Goal: Task Accomplishment & Management: Complete application form

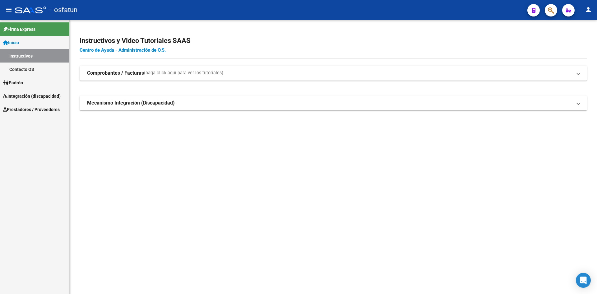
click at [29, 112] on span "Prestadores / Proveedores" at bounding box center [31, 109] width 57 height 7
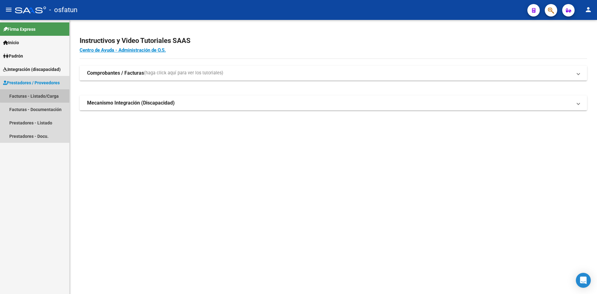
click at [36, 95] on link "Facturas - Listado/Carga" at bounding box center [34, 95] width 69 height 13
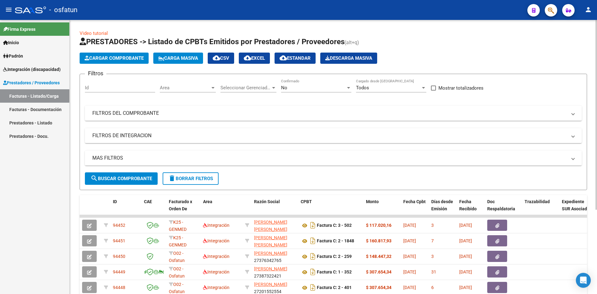
drag, startPoint x: 105, startPoint y: 51, endPoint x: 115, endPoint y: 68, distance: 20.0
click at [105, 51] on app-list-header "PRESTADORES -> Listado de CPBTs Emitidos por Prestadores / Proveedores (alt+q) …" at bounding box center [334, 113] width 508 height 153
drag, startPoint x: 124, startPoint y: 68, endPoint x: 135, endPoint y: 59, distance: 14.3
click at [124, 67] on app-list-header "PRESTADORES -> Listado de CPBTs Emitidos por Prestadores / Proveedores (alt+q) …" at bounding box center [334, 113] width 508 height 153
click at [135, 58] on span "Cargar Comprobante" at bounding box center [114, 58] width 59 height 6
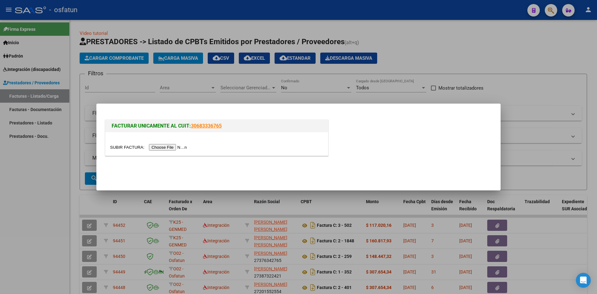
click at [172, 148] on input "file" at bounding box center [149, 147] width 79 height 7
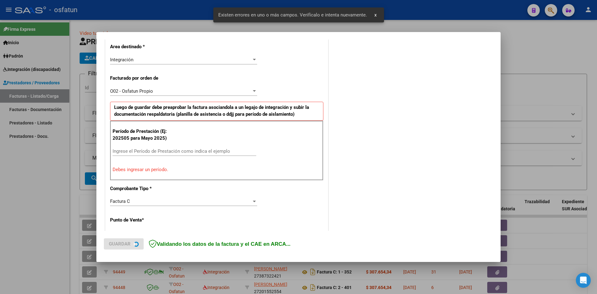
scroll to position [153, 0]
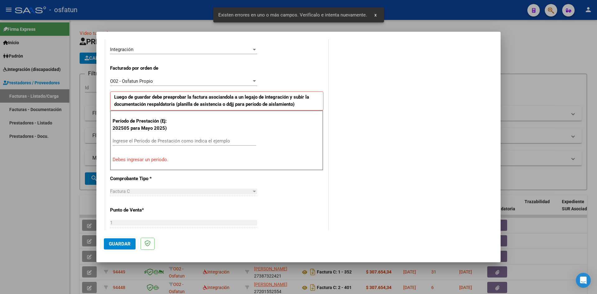
click at [162, 140] on input "Ingrese el Período de Prestación como indica el ejemplo" at bounding box center [185, 141] width 144 height 6
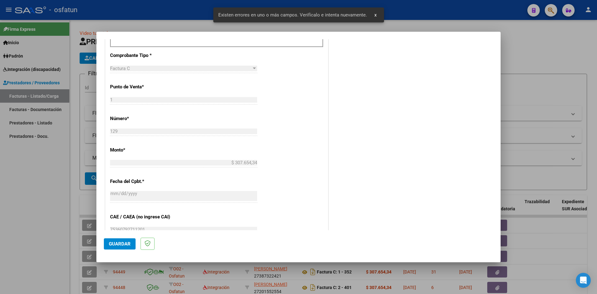
scroll to position [277, 0]
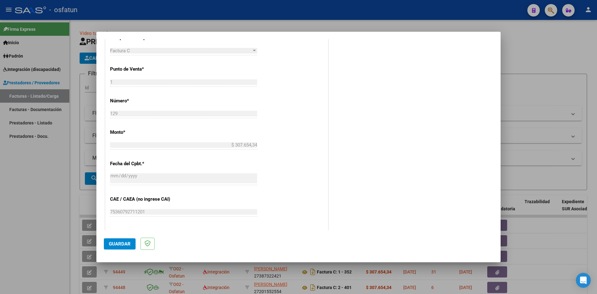
type input "202508"
drag, startPoint x: 121, startPoint y: 240, endPoint x: 141, endPoint y: 239, distance: 19.3
click at [122, 240] on button "Guardar" at bounding box center [120, 243] width 32 height 11
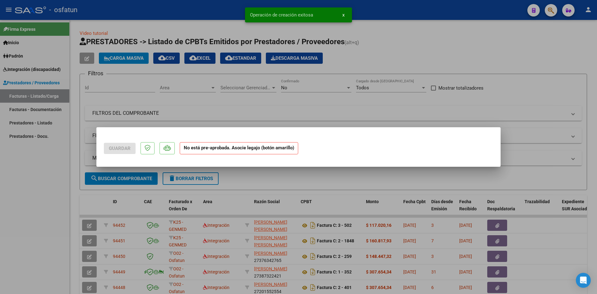
scroll to position [0, 0]
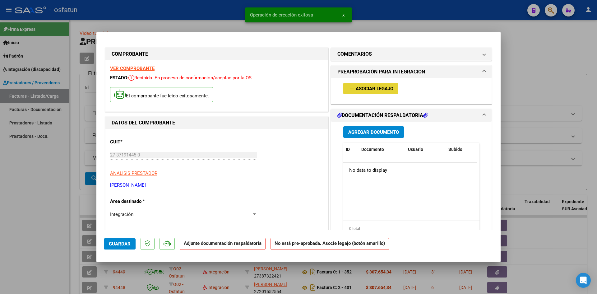
click at [358, 89] on span "Asociar Legajo" at bounding box center [375, 89] width 38 height 6
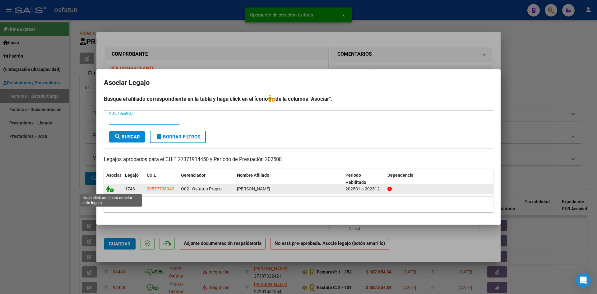
click at [110, 190] on icon at bounding box center [109, 188] width 7 height 7
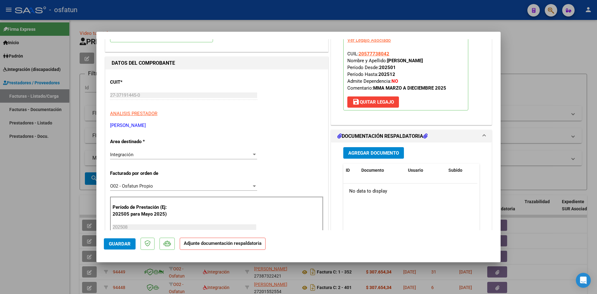
scroll to position [62, 0]
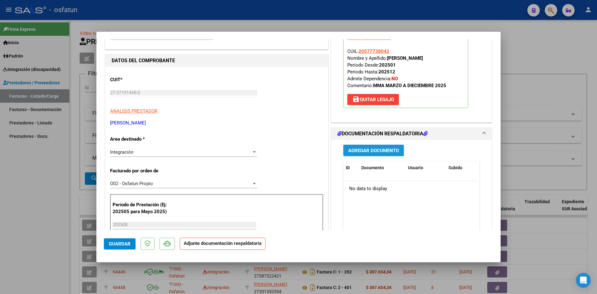
click at [370, 153] on span "Agregar Documento" at bounding box center [373, 151] width 51 height 6
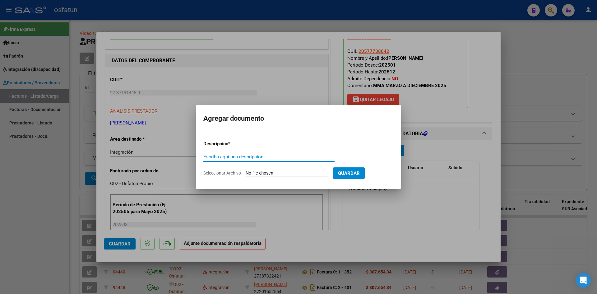
click at [269, 158] on input "Escriba aquí una descripcion" at bounding box center [268, 157] width 131 height 6
click at [251, 157] on input "Escriba aquí una descripcion" at bounding box center [268, 157] width 131 height 6
type input "ASISTENCIA"
click at [288, 174] on input "Seleccionar Archivo" at bounding box center [287, 173] width 82 height 6
type input "C:\fakepath\PLANILLA ASISTENCIA - MAESTRA DE AP - [DATE].pdf"
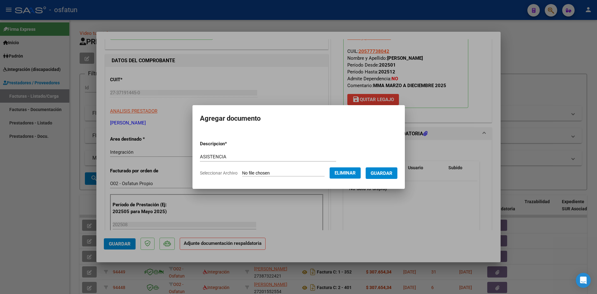
click at [388, 176] on span "Guardar" at bounding box center [382, 173] width 22 height 6
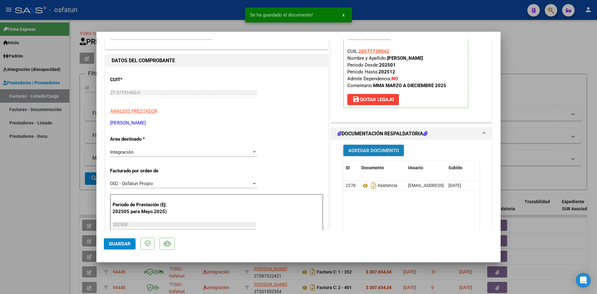
click at [363, 152] on span "Agregar Documento" at bounding box center [373, 151] width 51 height 6
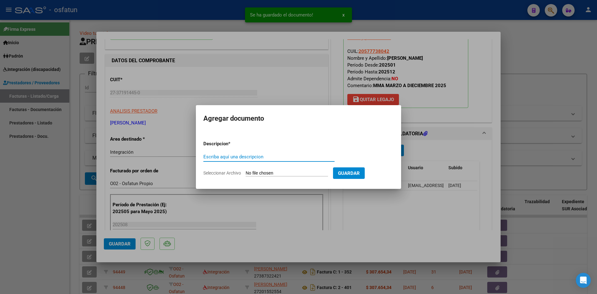
click at [283, 156] on input "Escriba aquí una descripcion" at bounding box center [268, 157] width 131 height 6
click at [240, 152] on div "Escriba aquí una descripcion" at bounding box center [268, 156] width 131 height 9
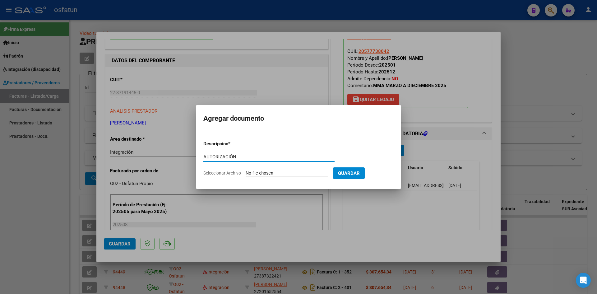
type input "AUTORIZACIÓN"
click at [270, 171] on input "Seleccionar Archivo" at bounding box center [287, 173] width 82 height 6
type input "C:\fakepath\PRESUPUESTO AUTORIZADO - MAESTRA DE AP - 2025.pdf"
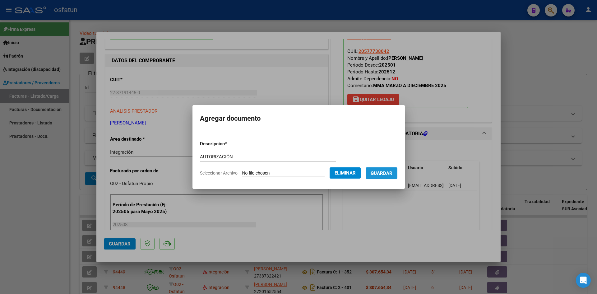
drag, startPoint x: 391, startPoint y: 174, endPoint x: 344, endPoint y: 273, distance: 109.4
click at [389, 175] on span "Guardar" at bounding box center [382, 173] width 22 height 6
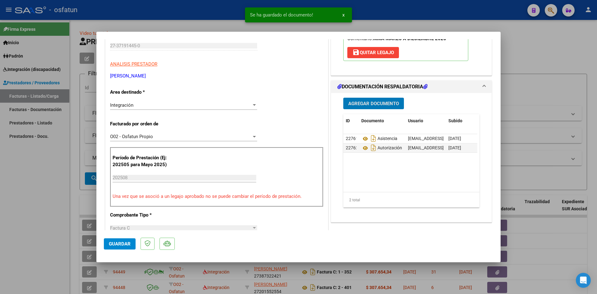
scroll to position [187, 0]
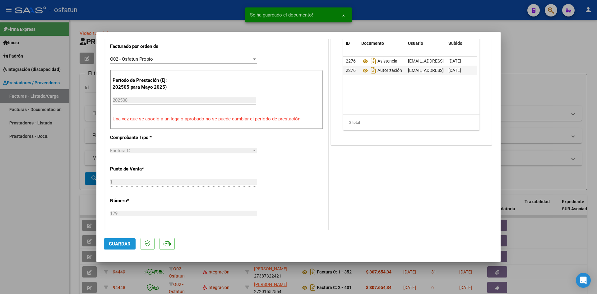
drag, startPoint x: 132, startPoint y: 245, endPoint x: 138, endPoint y: 240, distance: 7.8
click at [132, 244] on button "Guardar" at bounding box center [120, 243] width 32 height 11
drag, startPoint x: 118, startPoint y: 243, endPoint x: 300, endPoint y: 146, distance: 206.4
click at [118, 243] on span "Guardar" at bounding box center [120, 244] width 22 height 6
click at [228, 17] on div at bounding box center [298, 147] width 597 height 294
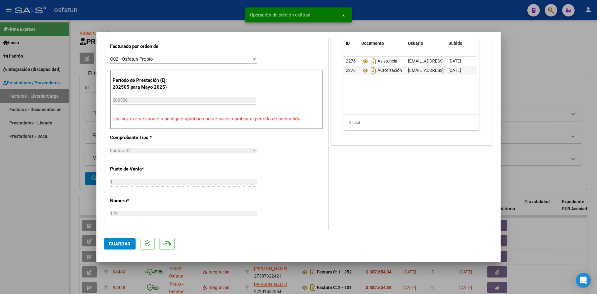
type input "$ 0,00"
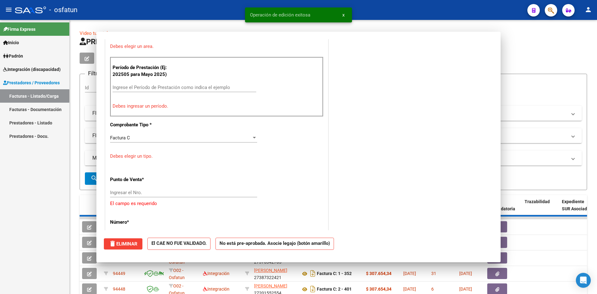
scroll to position [0, 0]
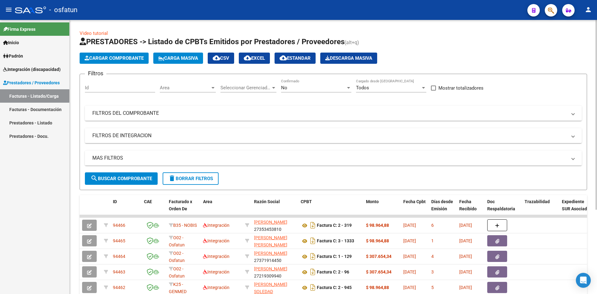
drag, startPoint x: 119, startPoint y: 64, endPoint x: 128, endPoint y: 58, distance: 11.0
click at [121, 61] on app-list-header "PRESTADORES -> Listado de CPBTs Emitidos por Prestadores / Proveedores (alt+q) …" at bounding box center [334, 113] width 508 height 153
click at [128, 58] on span "Cargar Comprobante" at bounding box center [114, 58] width 59 height 6
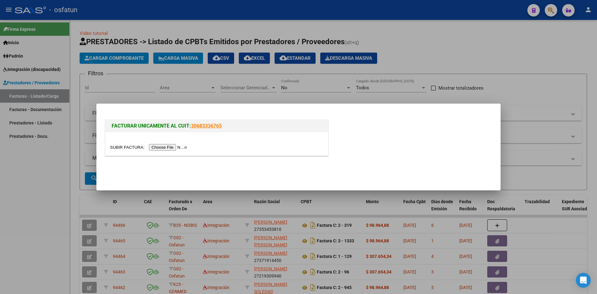
click at [166, 144] on input "file" at bounding box center [149, 147] width 79 height 7
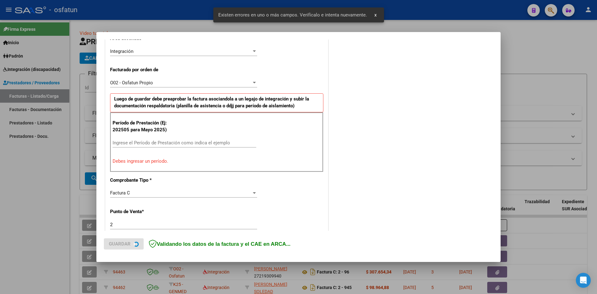
scroll to position [153, 0]
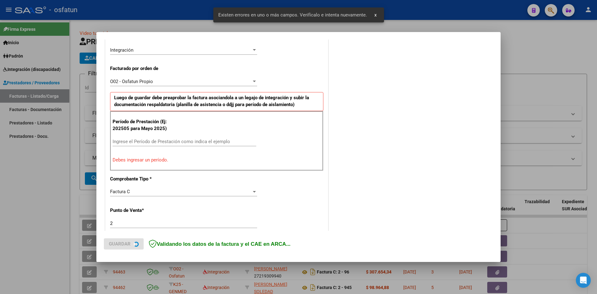
click at [176, 139] on input "Ingrese el Período de Prestación como indica el ejemplo" at bounding box center [185, 142] width 144 height 6
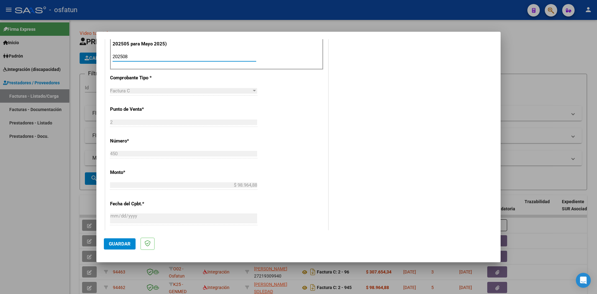
scroll to position [246, 0]
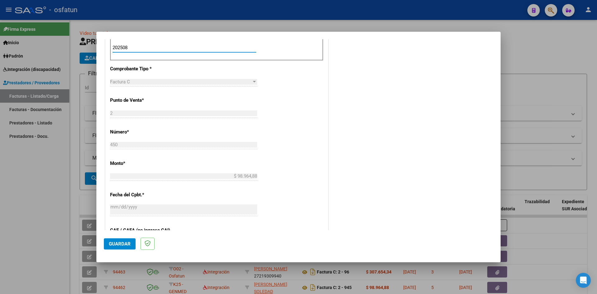
type input "202508"
click at [129, 246] on span "Guardar" at bounding box center [120, 244] width 22 height 6
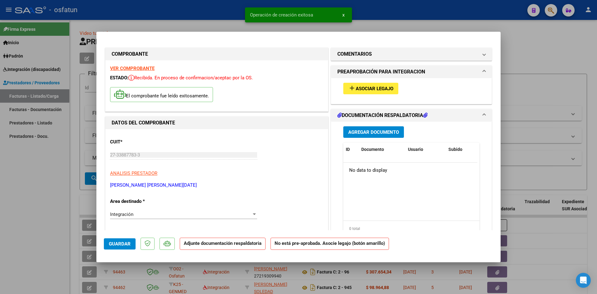
click at [361, 87] on span "Asociar Legajo" at bounding box center [375, 89] width 38 height 6
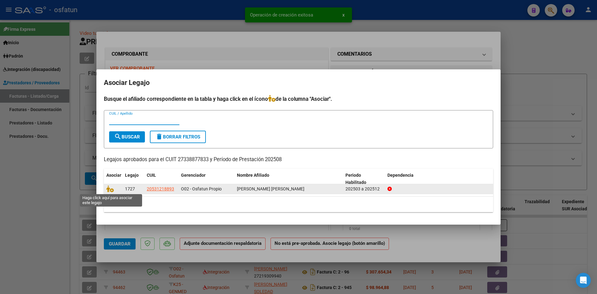
click at [109, 189] on icon at bounding box center [109, 188] width 7 height 7
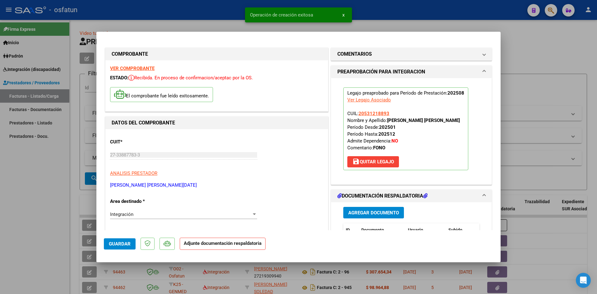
click at [367, 210] on span "Agregar Documento" at bounding box center [373, 213] width 51 height 6
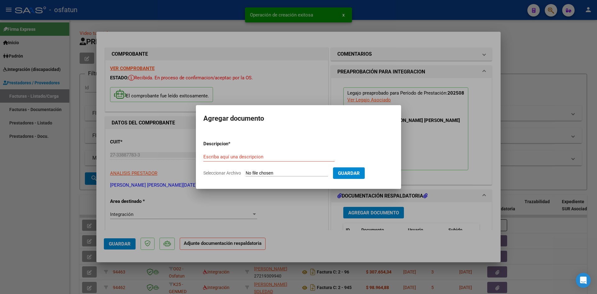
drag, startPoint x: 216, startPoint y: 153, endPoint x: 222, endPoint y: 153, distance: 5.6
click at [216, 153] on div "Escriba aquí una descripcion" at bounding box center [268, 156] width 131 height 9
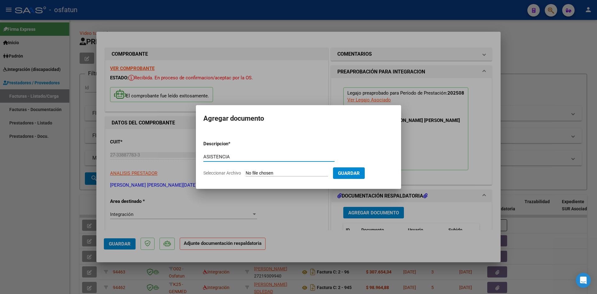
type input "ASISTENCIA"
click at [293, 175] on input "Seleccionar Archivo" at bounding box center [287, 173] width 82 height 6
type input "C:\fakepath\PLANILLA ASISTENCIA - FONO - [DATE].pdf"
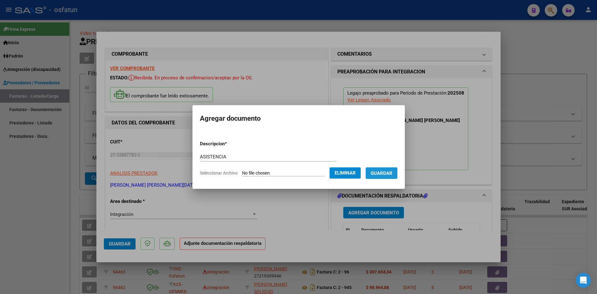
click at [387, 173] on span "Guardar" at bounding box center [382, 173] width 22 height 6
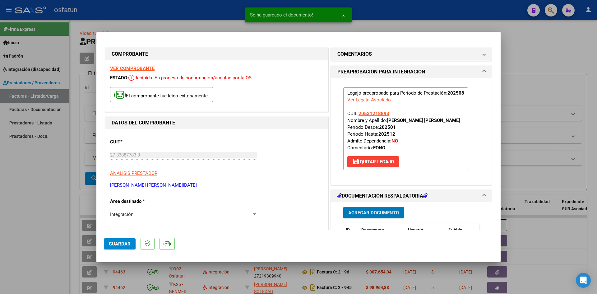
click at [369, 213] on span "Agregar Documento" at bounding box center [373, 213] width 51 height 6
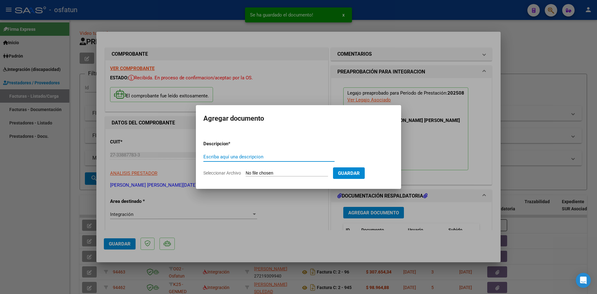
click at [253, 159] on input "Escriba aquí una descripcion" at bounding box center [268, 157] width 131 height 6
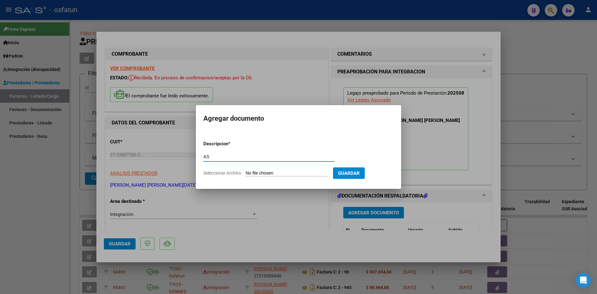
type input "A"
type input "AUTORIZACIÓN"
click at [266, 171] on input "Seleccionar Archivo" at bounding box center [287, 173] width 82 height 6
type input "C:\fakepath\PRESUPUESTO AUTORIZADO - FONO - 2025.pdf"
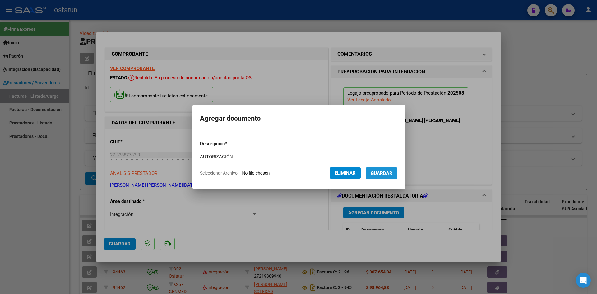
drag, startPoint x: 383, startPoint y: 174, endPoint x: 336, endPoint y: 209, distance: 58.5
click at [383, 174] on span "Guardar" at bounding box center [382, 173] width 22 height 6
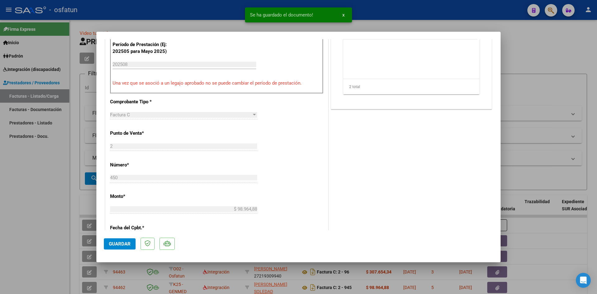
scroll to position [249, 0]
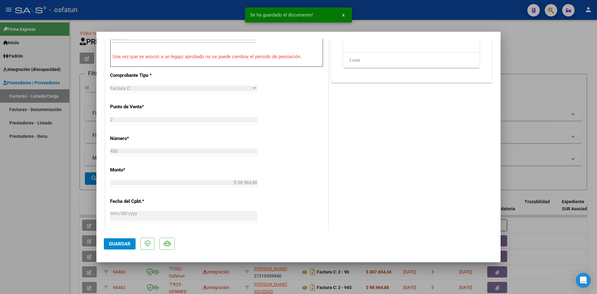
drag, startPoint x: 126, startPoint y: 244, endPoint x: 269, endPoint y: 214, distance: 145.7
click at [127, 244] on span "Guardar" at bounding box center [120, 244] width 22 height 6
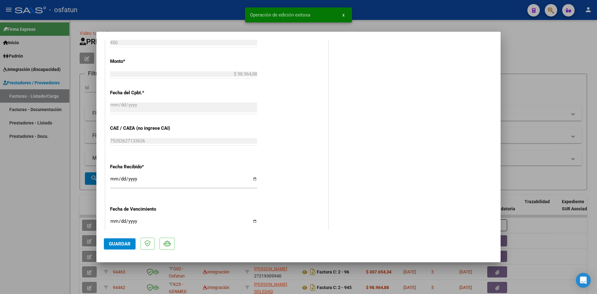
scroll to position [433, 0]
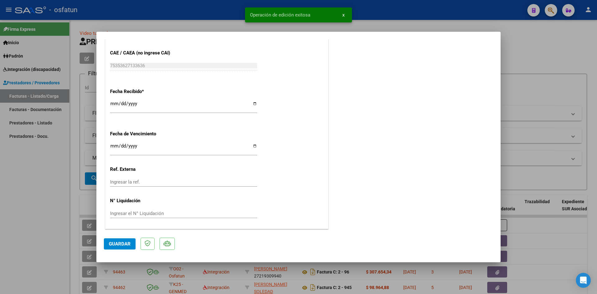
click at [121, 242] on span "Guardar" at bounding box center [120, 244] width 22 height 6
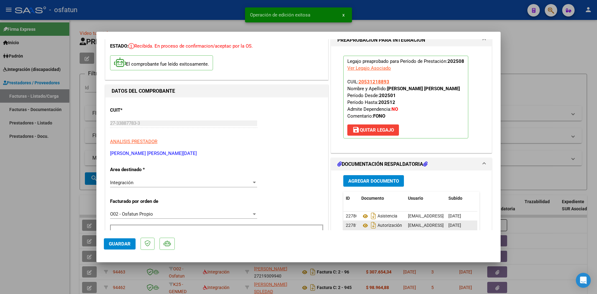
scroll to position [0, 0]
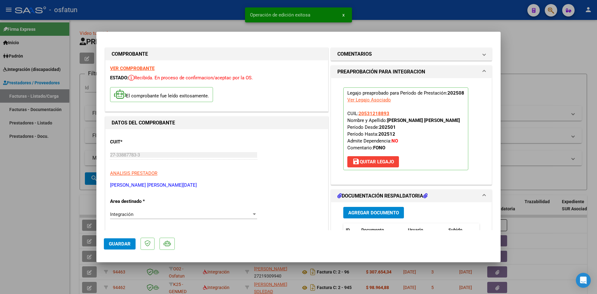
click at [390, 14] on div at bounding box center [298, 147] width 597 height 294
type input "$ 0,00"
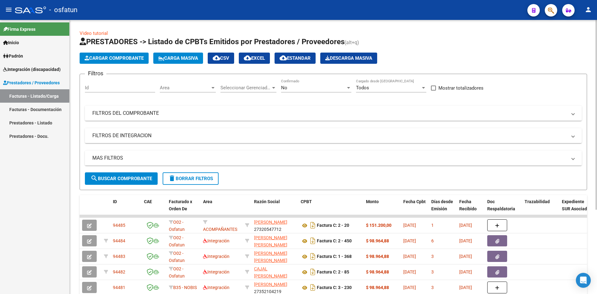
scroll to position [31, 0]
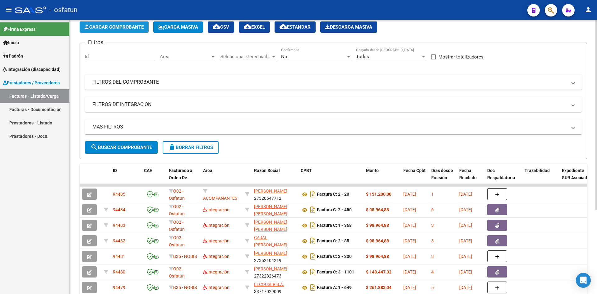
click at [123, 27] on span "Cargar Comprobante" at bounding box center [114, 27] width 59 height 6
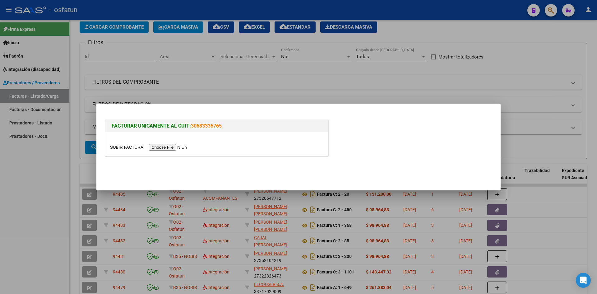
click at [166, 146] on input "file" at bounding box center [149, 147] width 79 height 7
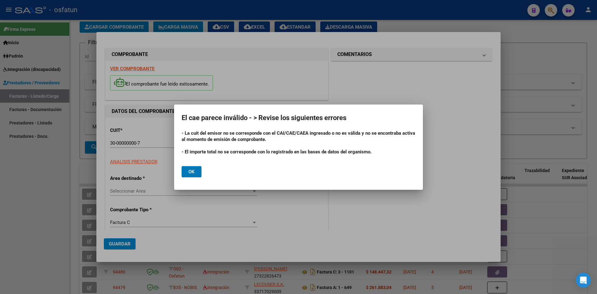
drag, startPoint x: 189, startPoint y: 173, endPoint x: 200, endPoint y: 173, distance: 11.5
click at [189, 173] on span "Ok" at bounding box center [192, 172] width 6 height 6
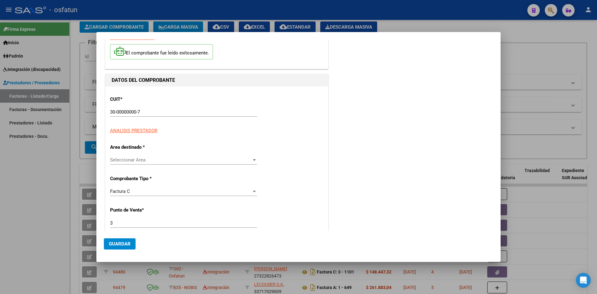
click at [227, 166] on div "Seleccionar Area Seleccionar Area" at bounding box center [183, 162] width 147 height 15
click at [225, 162] on span "Seleccionar Area" at bounding box center [181, 160] width 142 height 6
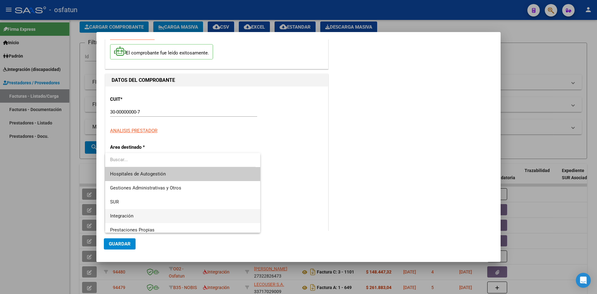
click at [168, 214] on span "Integración" at bounding box center [182, 216] width 145 height 14
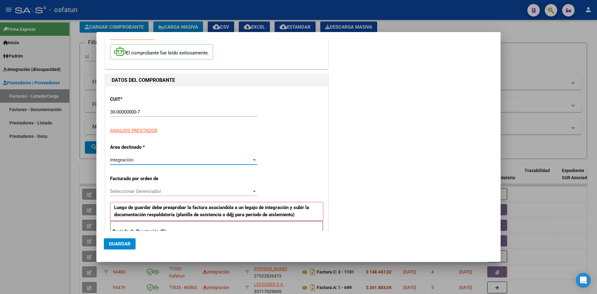
click at [162, 193] on span "Seleccionar Gerenciador" at bounding box center [181, 192] width 142 height 6
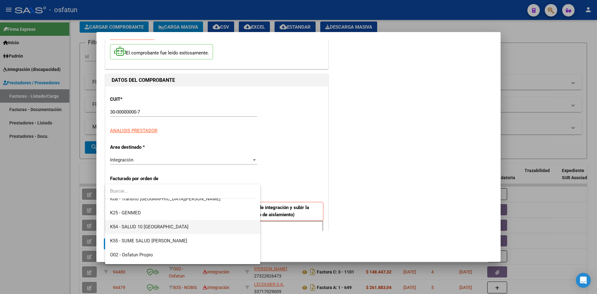
scroll to position [311, 0]
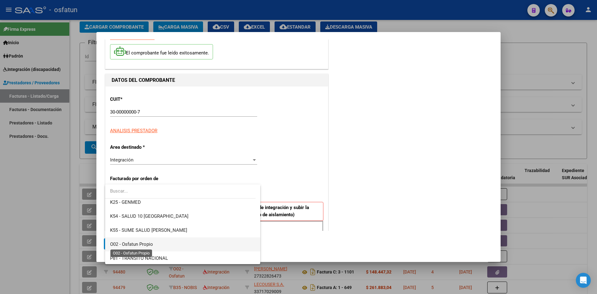
click at [147, 245] on span "O02 - Osfatun Propio" at bounding box center [131, 244] width 43 height 6
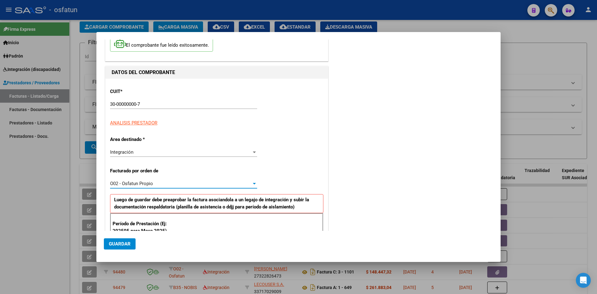
scroll to position [62, 0]
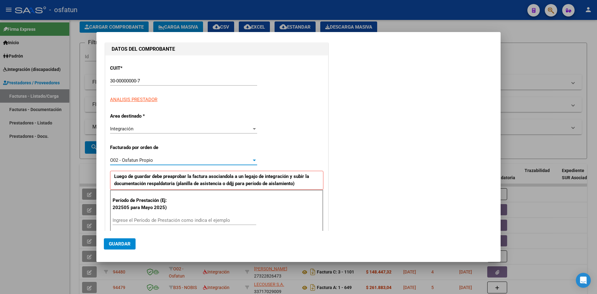
click at [169, 219] on input "Ingrese el Período de Prestación como indica el ejemplo" at bounding box center [185, 220] width 144 height 6
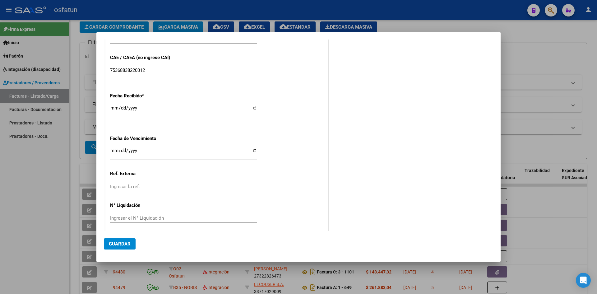
scroll to position [412, 0]
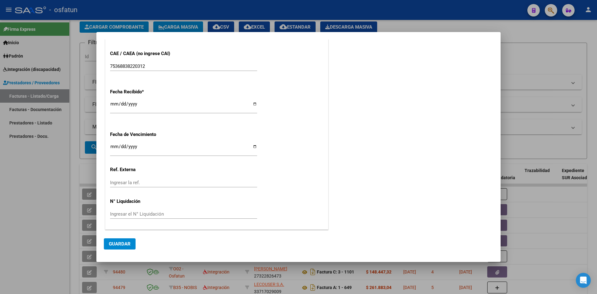
type input "202508"
drag, startPoint x: 121, startPoint y: 245, endPoint x: 212, endPoint y: 215, distance: 95.5
click at [122, 244] on span "Guardar" at bounding box center [120, 244] width 22 height 6
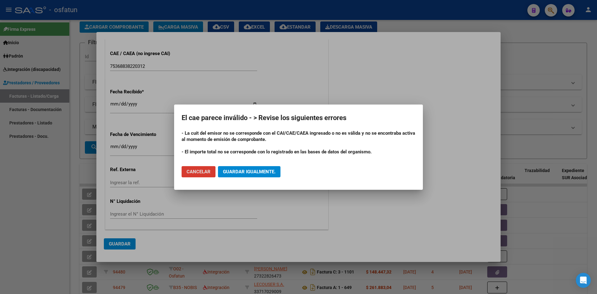
click at [256, 173] on span "Guardar igualmente." at bounding box center [249, 172] width 53 height 6
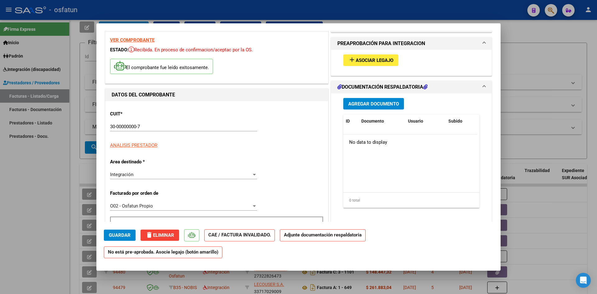
scroll to position [0, 0]
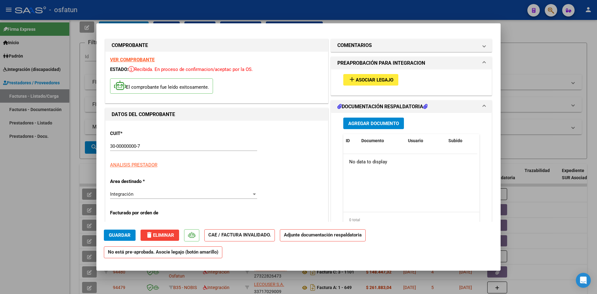
click at [370, 77] on span "Asociar Legajo" at bounding box center [375, 80] width 38 height 6
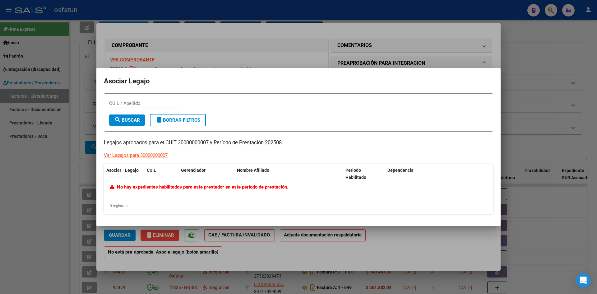
drag, startPoint x: 272, startPoint y: 43, endPoint x: 275, endPoint y: 55, distance: 12.0
click at [272, 44] on div at bounding box center [298, 147] width 597 height 294
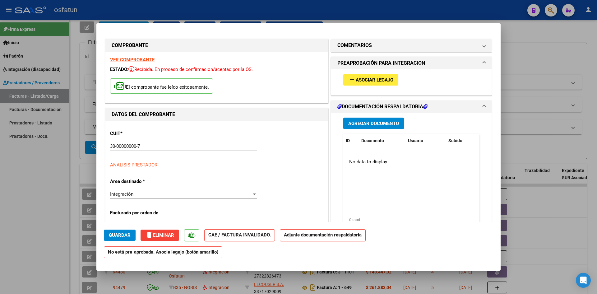
click at [140, 61] on strong "VER COMPROBANTE" at bounding box center [132, 60] width 44 height 6
click at [147, 146] on input "30-00000000-7" at bounding box center [183, 146] width 147 height 6
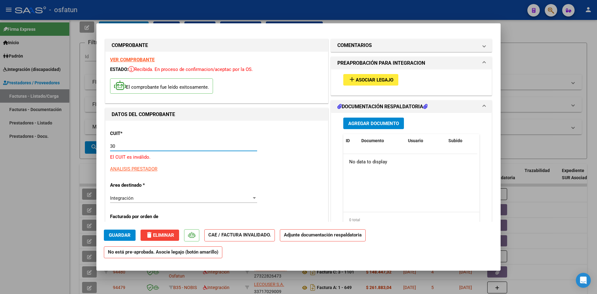
type input "3"
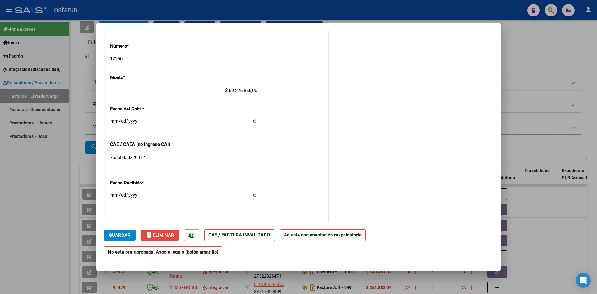
scroll to position [311, 0]
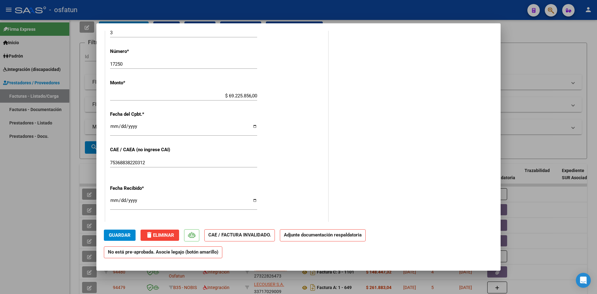
type input "27-06284007-8"
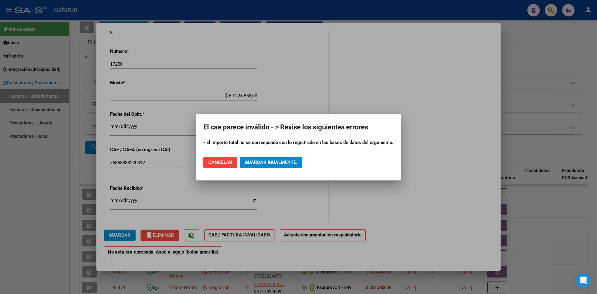
click at [293, 88] on div at bounding box center [298, 147] width 597 height 294
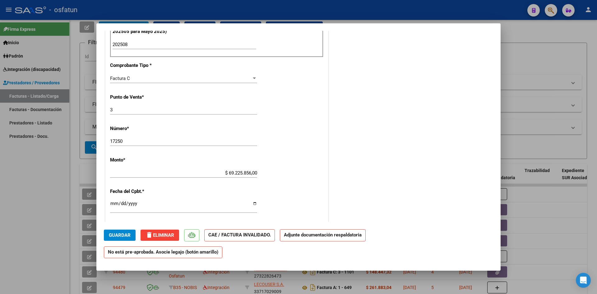
scroll to position [238, 0]
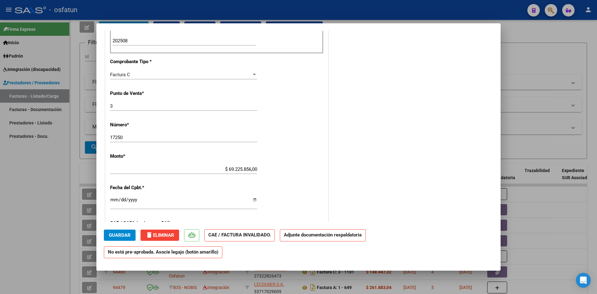
click at [232, 171] on input "$ 69.225.856,00" at bounding box center [183, 169] width 147 height 6
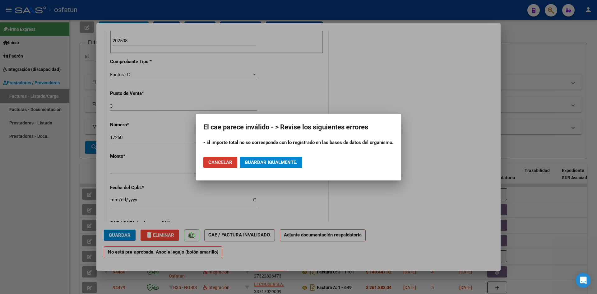
click at [216, 165] on button "Cancelar" at bounding box center [220, 162] width 34 height 11
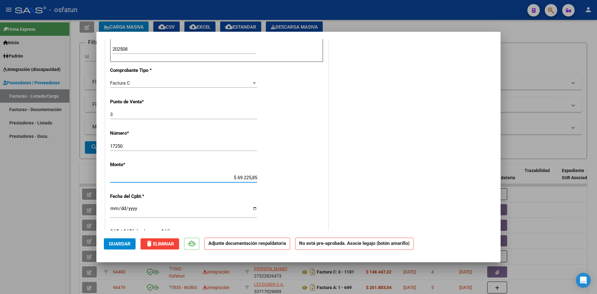
type input "$ 692.258,56"
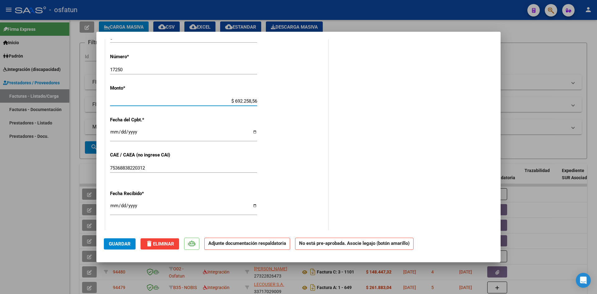
scroll to position [331, 0]
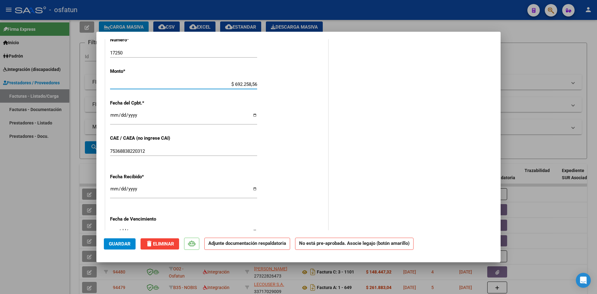
click at [181, 147] on div "75368838220312 Ingresar el CAE o CAEA (no ingrese CAI)" at bounding box center [183, 151] width 147 height 9
click at [174, 184] on div "Fecha Recibido * [DATE] Ingresar la fecha" at bounding box center [216, 186] width 213 height 35
click at [167, 189] on input "[DATE]" at bounding box center [183, 191] width 147 height 10
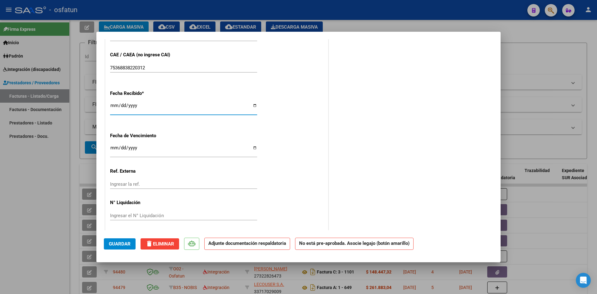
scroll to position [417, 0]
drag, startPoint x: 129, startPoint y: 244, endPoint x: 145, endPoint y: 241, distance: 16.7
click at [130, 244] on span "Guardar" at bounding box center [120, 244] width 22 height 6
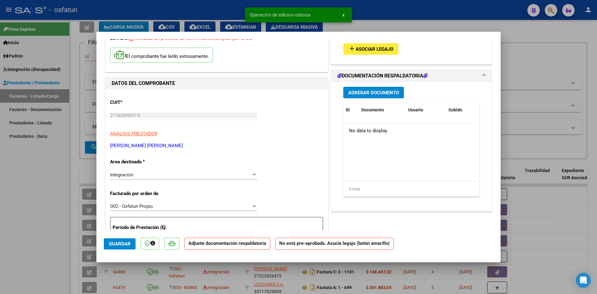
scroll to position [0, 0]
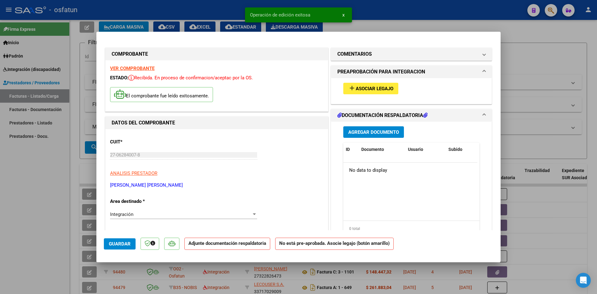
click at [369, 90] on span "Asociar Legajo" at bounding box center [375, 89] width 38 height 6
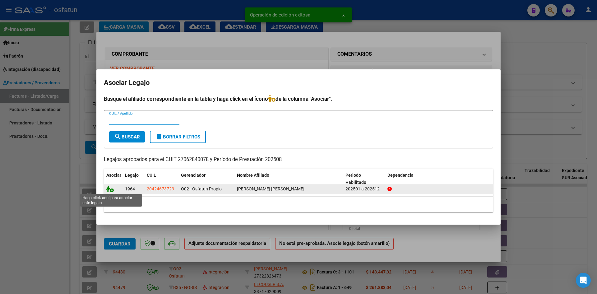
click at [112, 190] on icon at bounding box center [109, 188] width 7 height 7
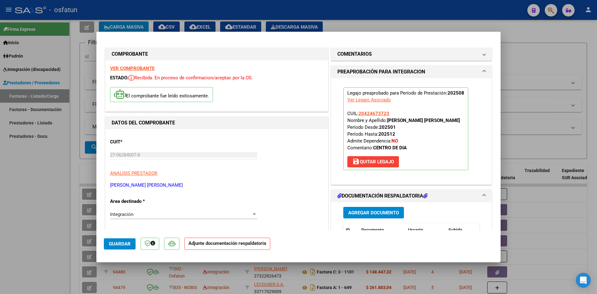
scroll to position [62, 0]
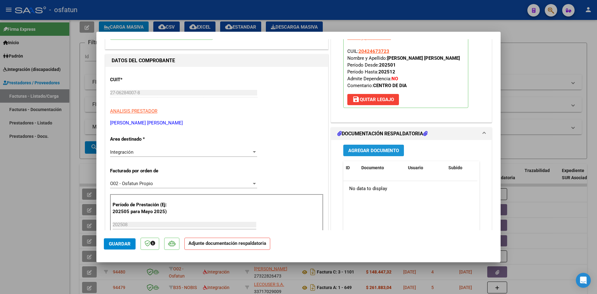
click at [354, 146] on button "Agregar Documento" at bounding box center [373, 151] width 61 height 12
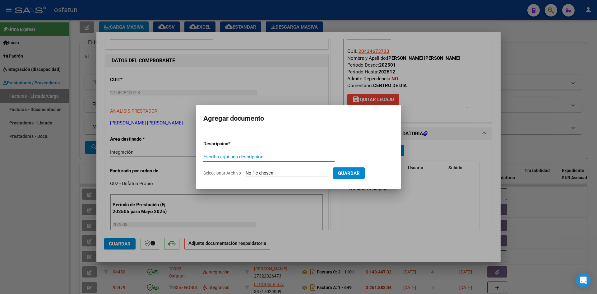
click at [250, 157] on input "Escriba aquí una descripcion" at bounding box center [268, 157] width 131 height 6
type input "ASISTENCIA"
click at [277, 172] on input "Seleccionar Archivo" at bounding box center [287, 173] width 82 height 6
type input "C:\fakepath\PLANILLA ASISTENCIA - JORNADA DOBLE - [DATE].pdf"
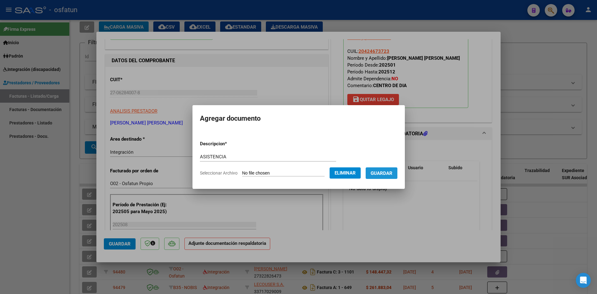
drag, startPoint x: 387, startPoint y: 173, endPoint x: 349, endPoint y: 179, distance: 37.9
click at [387, 173] on span "Guardar" at bounding box center [382, 173] width 22 height 6
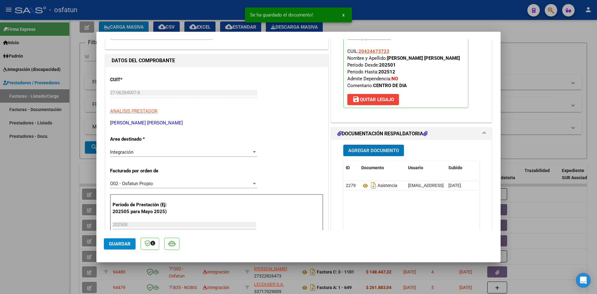
click at [359, 153] on span "Agregar Documento" at bounding box center [373, 151] width 51 height 6
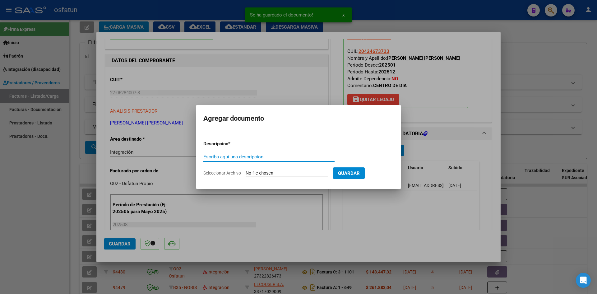
click at [277, 159] on input "Escriba aquí una descripcion" at bounding box center [268, 157] width 131 height 6
type input "A"
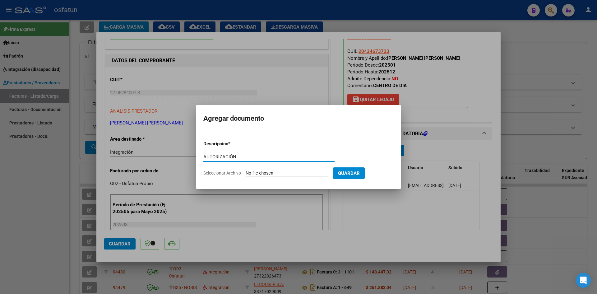
type input "AUTORIZACIÓN"
click at [269, 170] on form "Descripcion * AUTORIZACIÓN Escriba aquí una descripcion Seleccionar Archivo Gua…" at bounding box center [298, 158] width 190 height 45
click at [270, 172] on input "Seleccionar Archivo" at bounding box center [287, 173] width 82 height 6
type input "C:\fakepath\PLANILLA ASISTENCIA - JORNADA DOBLE - [DATE].pdf"
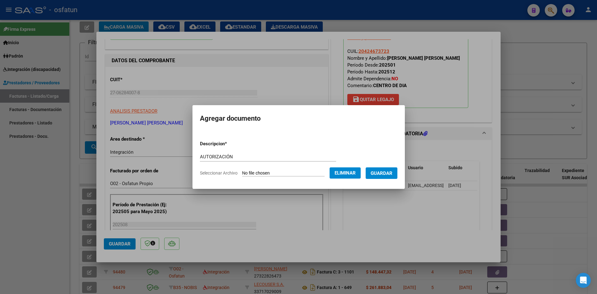
click at [384, 170] on span "Guardar" at bounding box center [382, 173] width 22 height 6
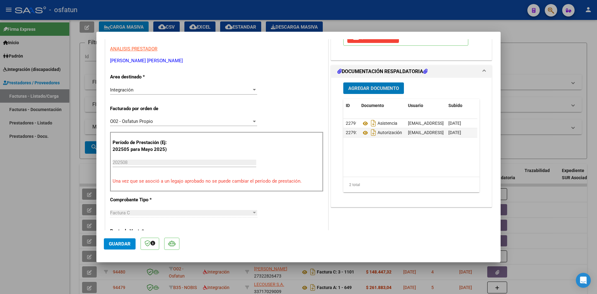
scroll to position [0, 31]
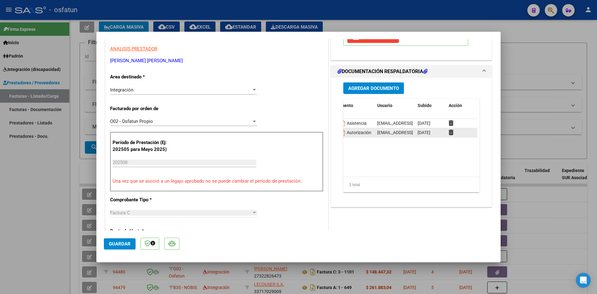
click at [451, 133] on div at bounding box center [462, 132] width 26 height 7
click at [449, 132] on icon at bounding box center [451, 132] width 5 height 6
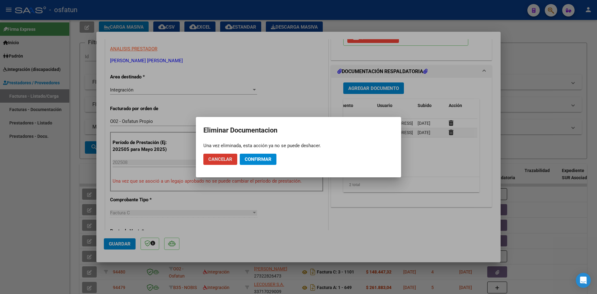
click at [263, 159] on span "Confirmar" at bounding box center [258, 159] width 27 height 6
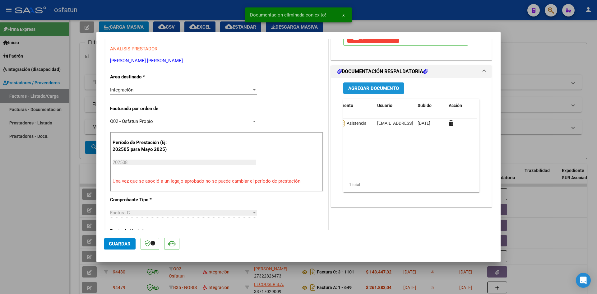
click at [368, 90] on span "Agregar Documento" at bounding box center [373, 89] width 51 height 6
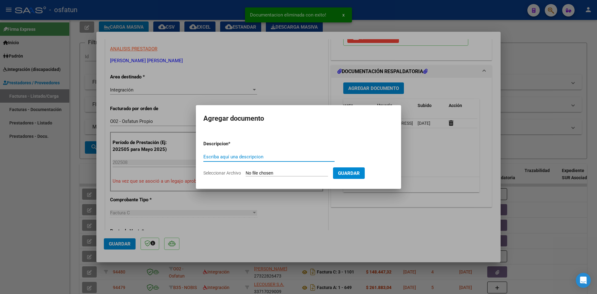
click at [260, 156] on input "Escriba aquí una descripcion" at bounding box center [268, 157] width 131 height 6
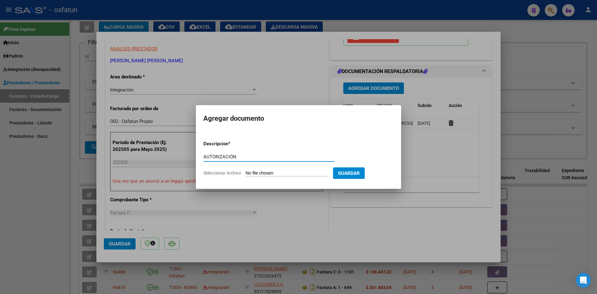
type input "AUTORIZACIÓN"
click at [273, 172] on input "Seleccionar Archivo" at bounding box center [287, 173] width 82 height 6
type input "C:\fakepath\PRESUPUESTO AUTORIZADO - [PERSON_NAME] - 2025.pdf"
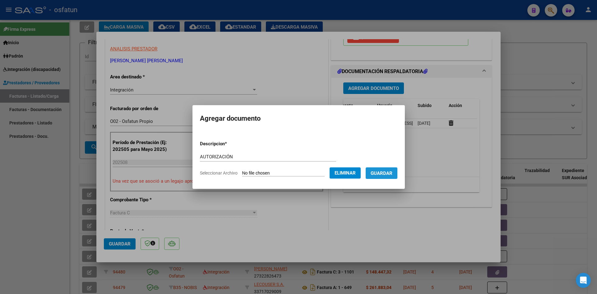
drag, startPoint x: 393, startPoint y: 174, endPoint x: 390, endPoint y: 176, distance: 4.1
click at [393, 174] on span "Guardar" at bounding box center [382, 173] width 22 height 6
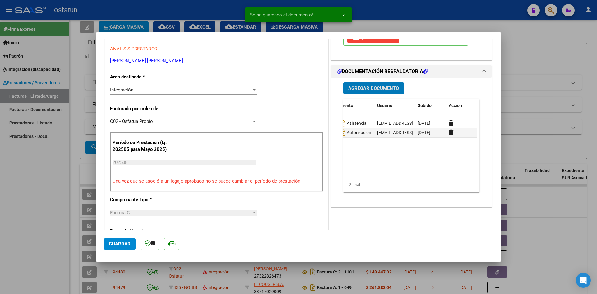
click at [365, 87] on span "Agregar Documento" at bounding box center [373, 89] width 51 height 6
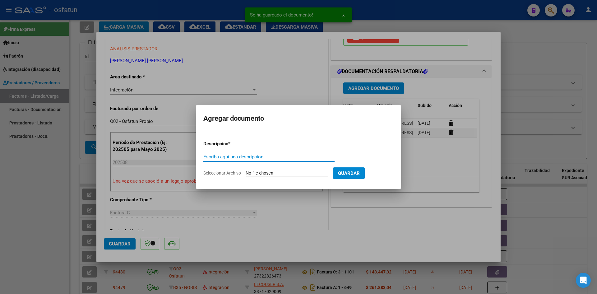
drag, startPoint x: 250, startPoint y: 156, endPoint x: 258, endPoint y: 156, distance: 7.5
click at [251, 156] on input "Escriba aquí una descripcion" at bounding box center [268, 157] width 131 height 6
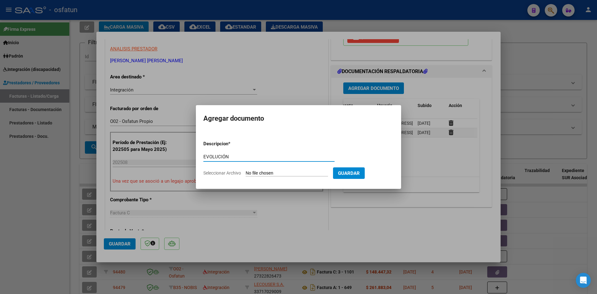
type input "EVOLUCIÓN"
click at [272, 172] on input "Seleccionar Archivo" at bounding box center [287, 173] width 82 height 6
type input "C:\fakepath\EVOLUCIÓN - JORNADA DOBLE - [DATE].pdf"
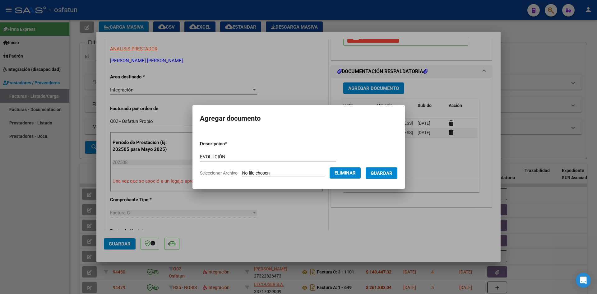
click at [387, 176] on button "Guardar" at bounding box center [382, 173] width 32 height 12
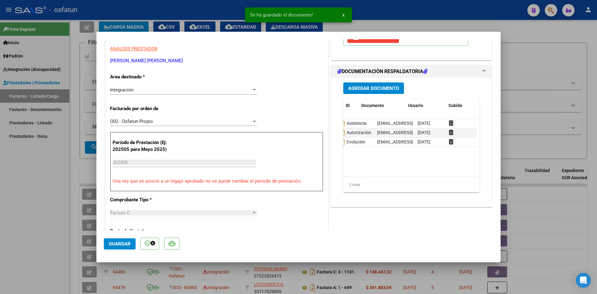
scroll to position [0, 0]
click at [115, 249] on button "Guardar" at bounding box center [120, 243] width 32 height 11
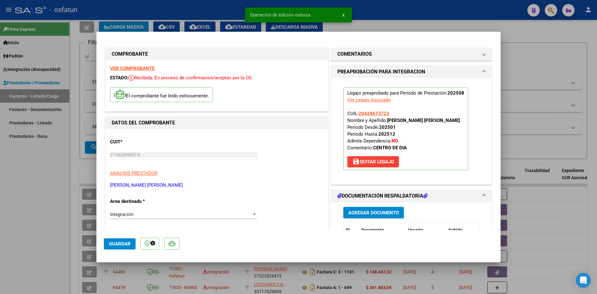
drag, startPoint x: 378, startPoint y: 11, endPoint x: 382, endPoint y: 17, distance: 7.4
click at [378, 10] on div at bounding box center [298, 147] width 597 height 294
type input "$ 0,00"
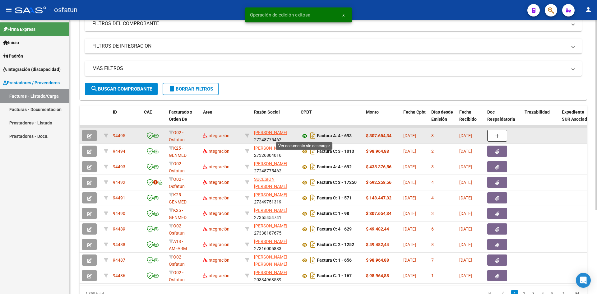
scroll to position [93, 0]
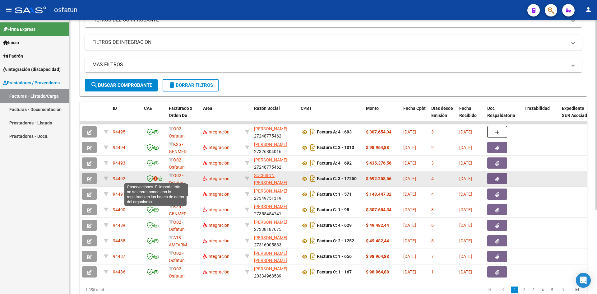
click at [155, 179] on icon at bounding box center [155, 178] width 4 height 4
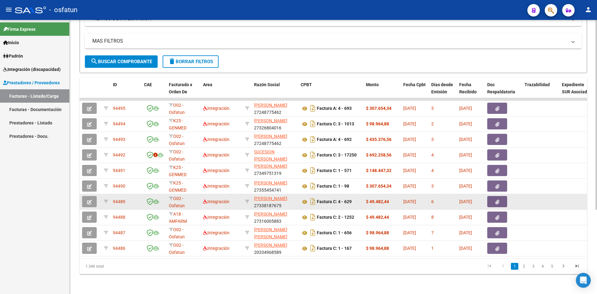
scroll to position [1, 0]
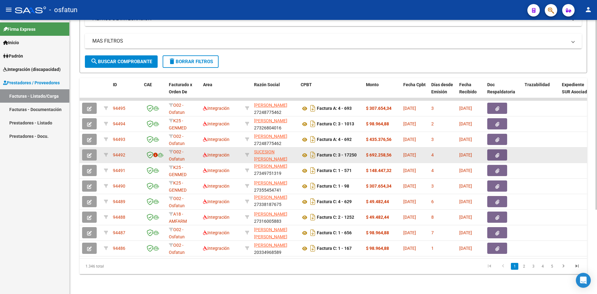
click at [91, 153] on icon "button" at bounding box center [89, 155] width 5 height 5
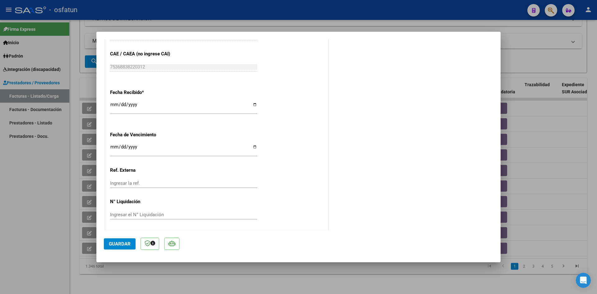
scroll to position [410, 0]
drag, startPoint x: 122, startPoint y: 240, endPoint x: 136, endPoint y: 234, distance: 14.5
click at [123, 239] on button "Guardar" at bounding box center [120, 243] width 32 height 11
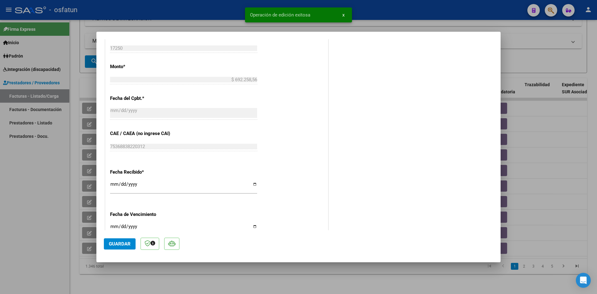
scroll to position [254, 0]
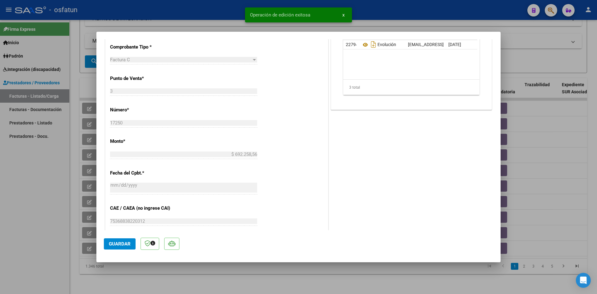
click at [212, 12] on div at bounding box center [298, 147] width 597 height 294
type input "$ 0,00"
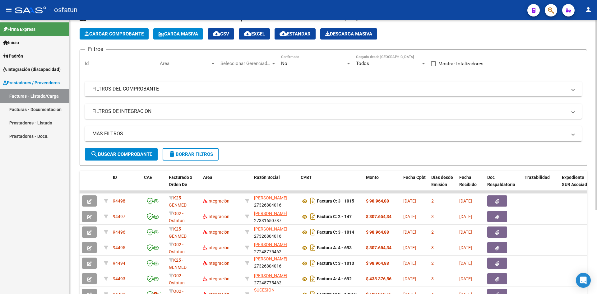
scroll to position [0, 0]
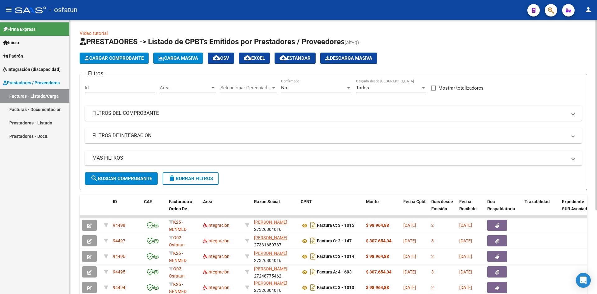
click at [116, 53] on button "Cargar Comprobante" at bounding box center [114, 58] width 69 height 11
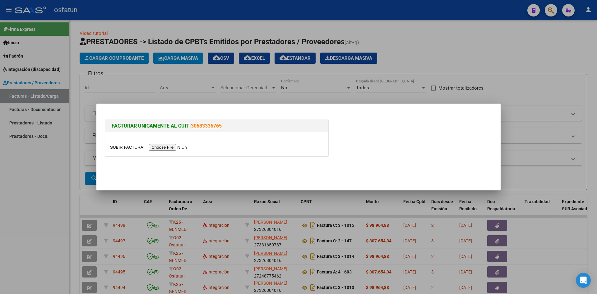
click at [165, 145] on input "file" at bounding box center [149, 147] width 79 height 7
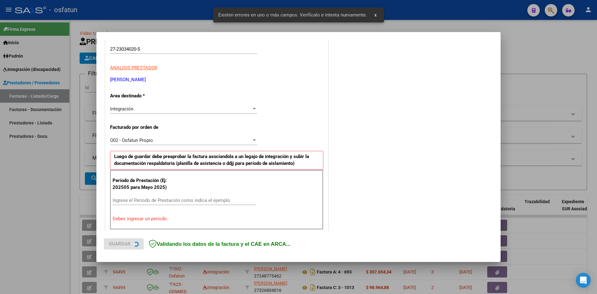
scroll to position [153, 0]
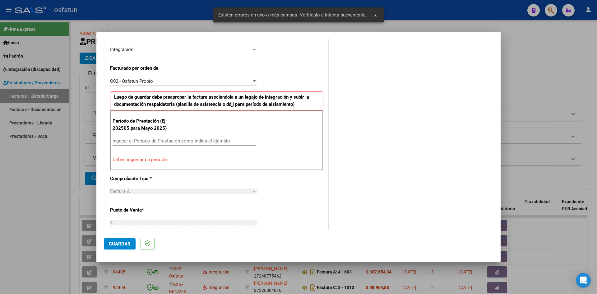
click at [173, 144] on div "Ingrese el Período de Prestación como indica el ejemplo" at bounding box center [185, 140] width 144 height 9
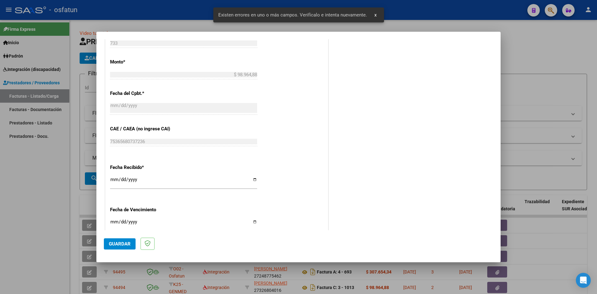
scroll to position [402, 0]
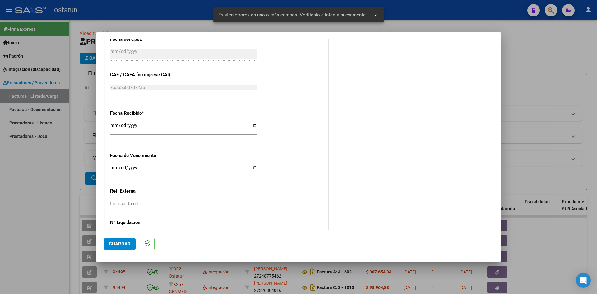
type input "202508"
drag, startPoint x: 121, startPoint y: 245, endPoint x: 221, endPoint y: 219, distance: 103.7
click at [121, 245] on span "Guardar" at bounding box center [120, 244] width 22 height 6
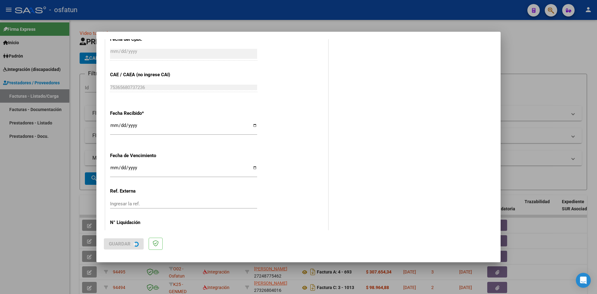
scroll to position [0, 0]
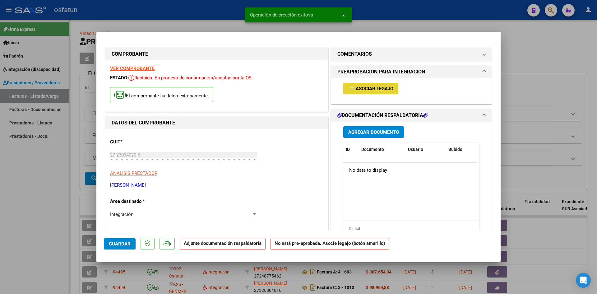
click at [360, 89] on span "Asociar Legajo" at bounding box center [375, 89] width 38 height 6
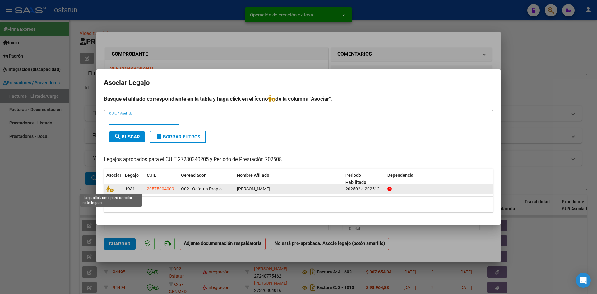
drag, startPoint x: 109, startPoint y: 189, endPoint x: 125, endPoint y: 187, distance: 15.7
click at [109, 189] on icon at bounding box center [109, 188] width 7 height 7
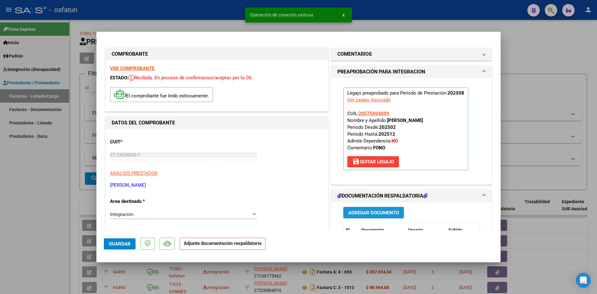
click at [355, 208] on button "Agregar Documento" at bounding box center [373, 213] width 61 height 12
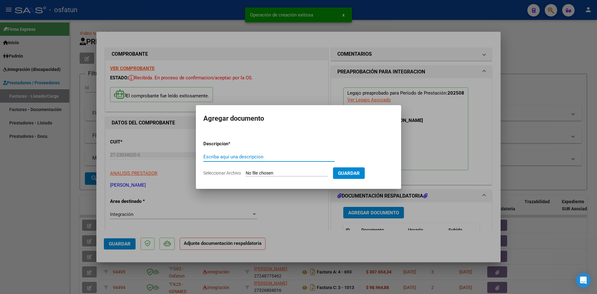
click at [240, 156] on input "Escriba aquí una descripcion" at bounding box center [268, 157] width 131 height 6
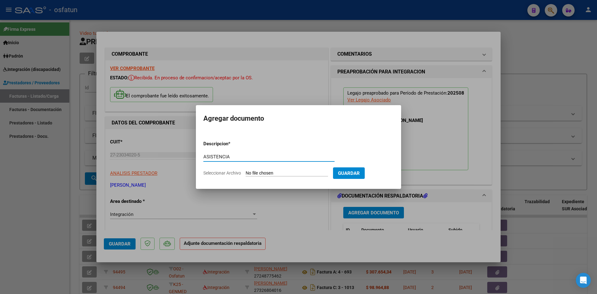
type input "ASISTENCIA"
click at [280, 173] on input "Seleccionar Archivo" at bounding box center [287, 173] width 82 height 6
type input "C:\fakepath\PLANILLA ASISTENCIA - FONO - [DATE].pdf"
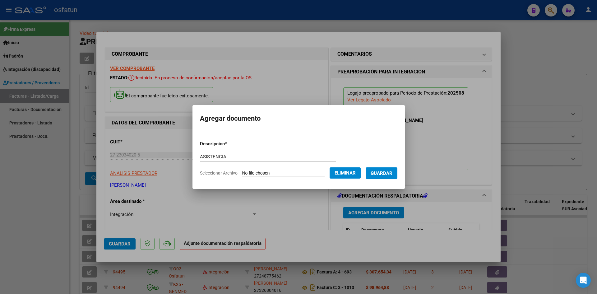
click at [386, 175] on span "Guardar" at bounding box center [382, 173] width 22 height 6
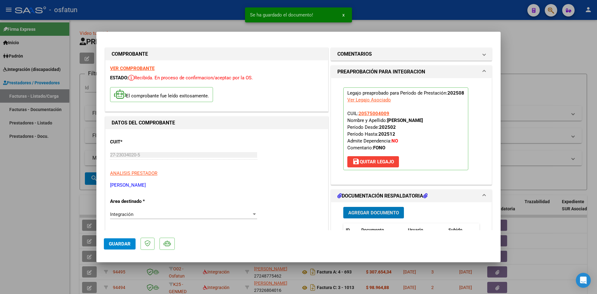
click at [364, 213] on span "Agregar Documento" at bounding box center [373, 213] width 51 height 6
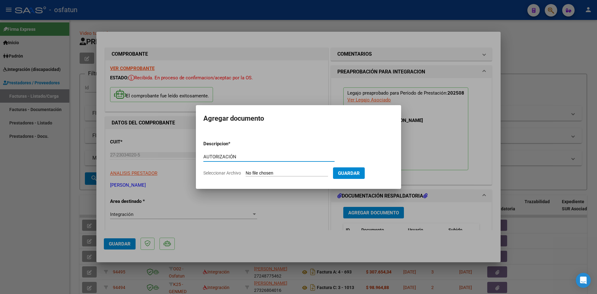
type input "AUTORIZACIÓN"
click at [277, 175] on input "Seleccionar Archivo" at bounding box center [287, 173] width 82 height 6
type input "C:\fakepath\PRESUPUESTO AUTORIZADO - FONO - 2025.pdf"
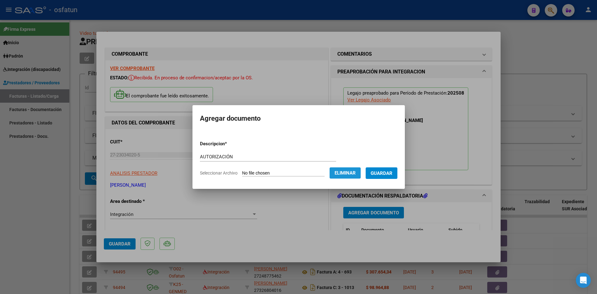
drag, startPoint x: 358, startPoint y: 174, endPoint x: 362, endPoint y: 178, distance: 5.9
click at [356, 174] on span "Eliminar" at bounding box center [345, 173] width 21 height 6
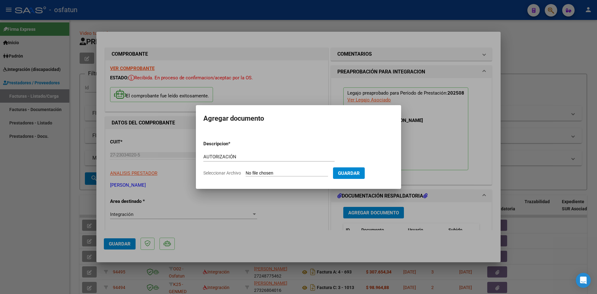
click at [295, 176] on form "Descripcion * AUTORIZACIÓN Escriba aquí una descripcion Seleccionar Archivo Gua…" at bounding box center [298, 158] width 190 height 45
click at [292, 175] on input "Seleccionar Archivo" at bounding box center [287, 173] width 82 height 6
type input "C:\fakepath\PRESUPUESTO AUTORIZADO - FONO - 2025.pdf"
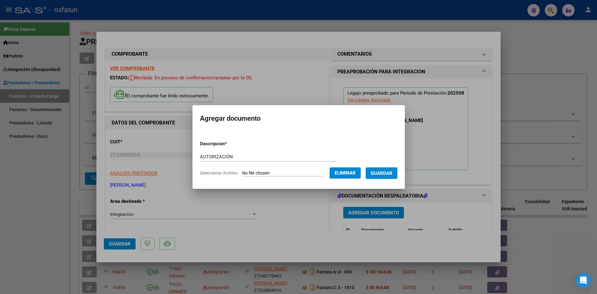
click at [389, 176] on span "Guardar" at bounding box center [382, 173] width 22 height 6
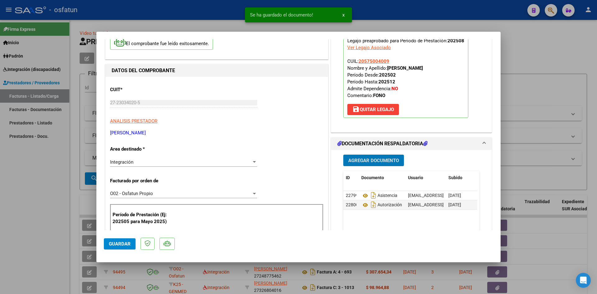
scroll to position [124, 0]
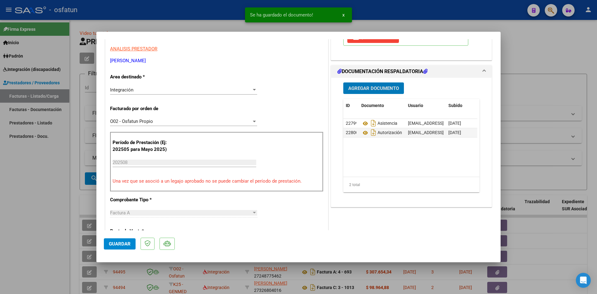
drag, startPoint x: 127, startPoint y: 244, endPoint x: 140, endPoint y: 242, distance: 12.6
click at [127, 245] on span "Guardar" at bounding box center [120, 244] width 22 height 6
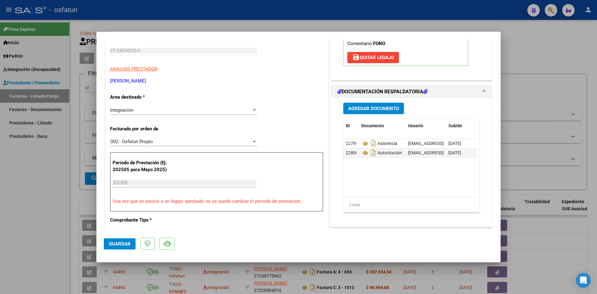
scroll to position [93, 0]
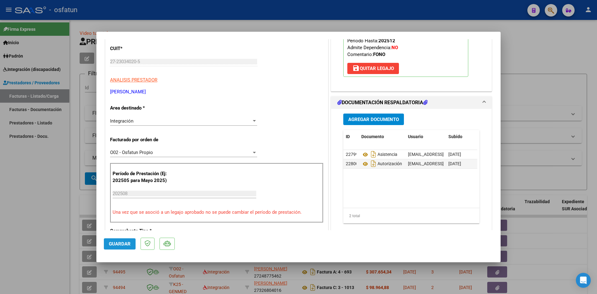
drag, startPoint x: 121, startPoint y: 244, endPoint x: 292, endPoint y: 131, distance: 204.6
click at [122, 244] on span "Guardar" at bounding box center [120, 244] width 22 height 6
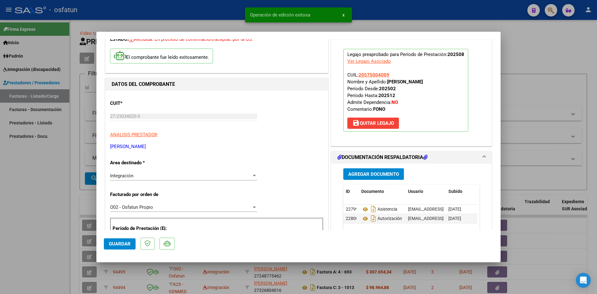
scroll to position [0, 0]
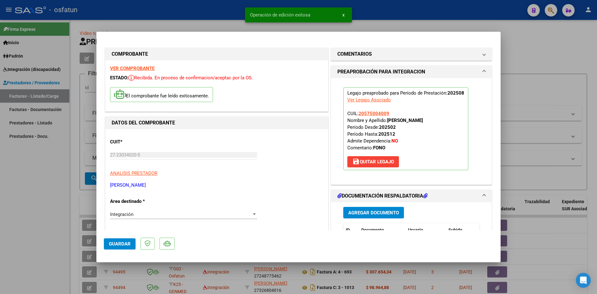
click at [210, 15] on div at bounding box center [298, 147] width 597 height 294
type input "$ 0,00"
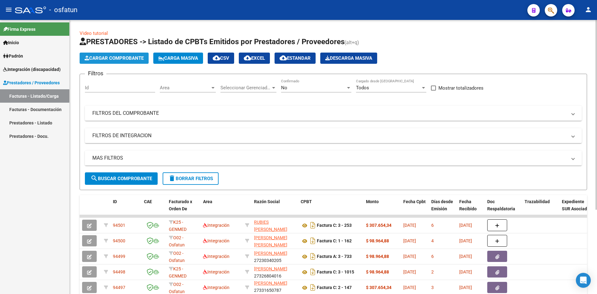
click at [136, 61] on button "Cargar Comprobante" at bounding box center [114, 58] width 69 height 11
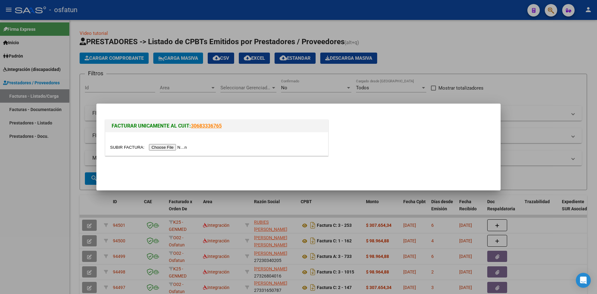
click at [174, 147] on input "file" at bounding box center [149, 147] width 79 height 7
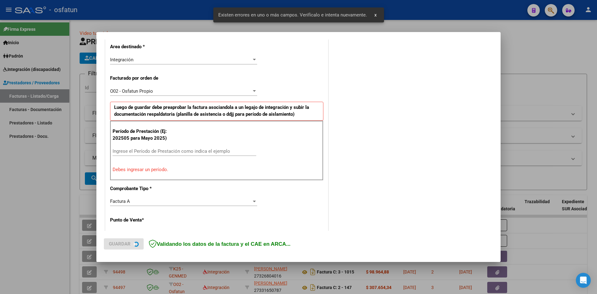
scroll to position [153, 0]
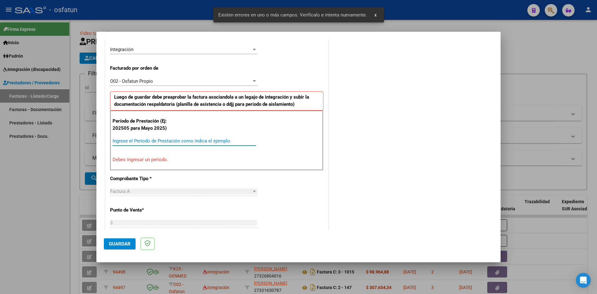
click at [174, 142] on input "Ingrese el Período de Prestación como indica el ejemplo" at bounding box center [185, 141] width 144 height 6
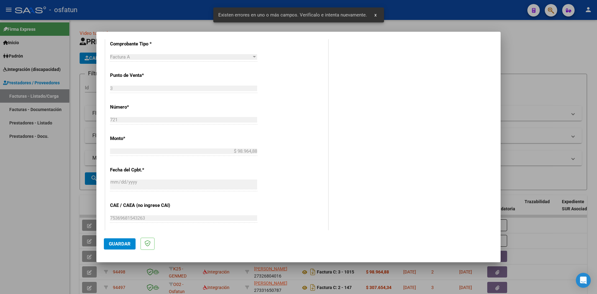
scroll to position [277, 0]
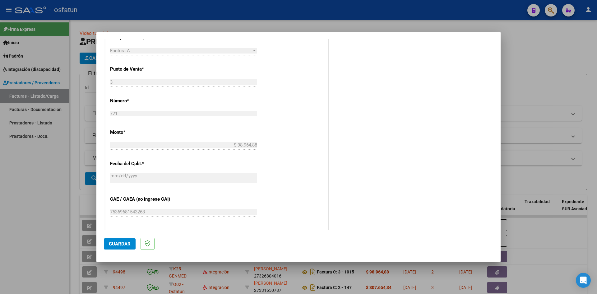
type input "202508"
drag, startPoint x: 127, startPoint y: 246, endPoint x: 143, endPoint y: 242, distance: 16.8
click at [127, 246] on span "Guardar" at bounding box center [120, 244] width 22 height 6
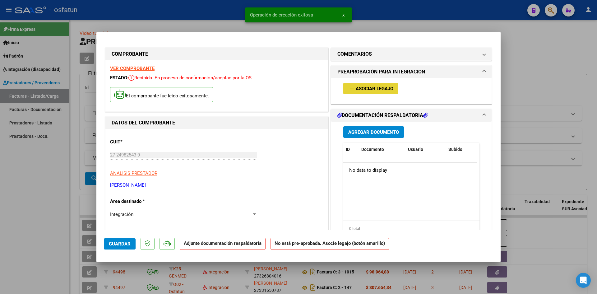
click at [366, 88] on span "Asociar Legajo" at bounding box center [375, 89] width 38 height 6
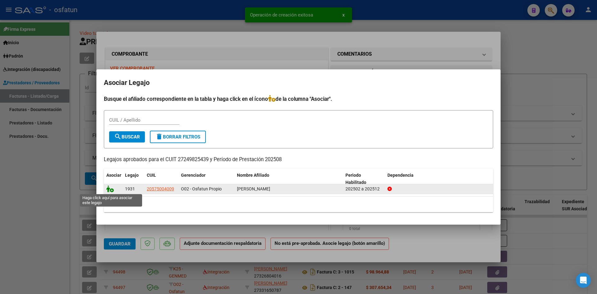
click at [109, 190] on icon at bounding box center [109, 188] width 7 height 7
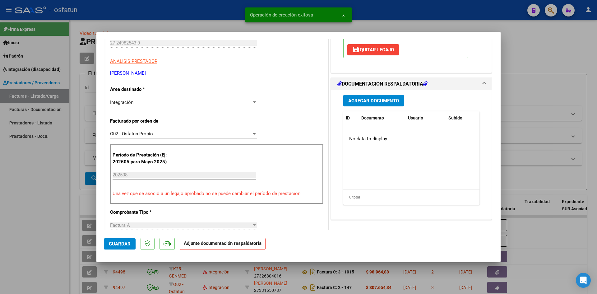
scroll to position [124, 0]
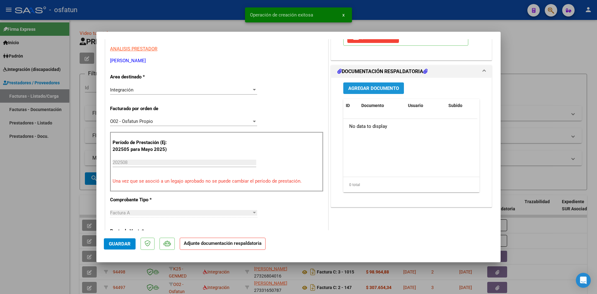
click at [365, 90] on span "Agregar Documento" at bounding box center [373, 89] width 51 height 6
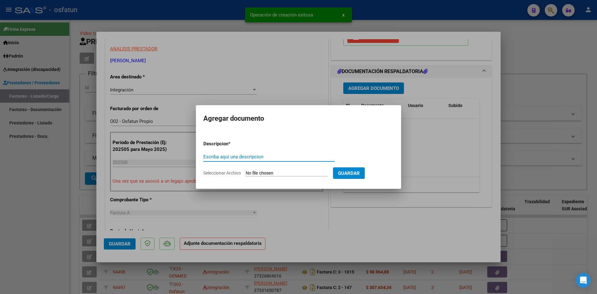
click at [242, 157] on input "Escriba aquí una descripcion" at bounding box center [268, 157] width 131 height 6
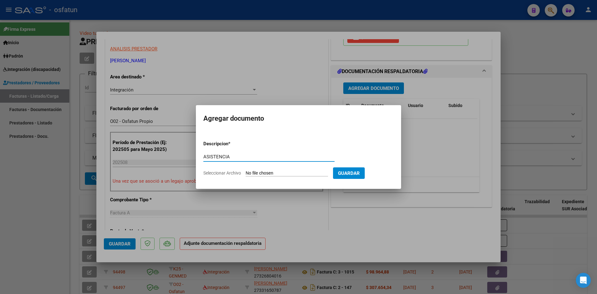
type input "ASISTENCIA"
click at [267, 175] on input "Seleccionar Archivo" at bounding box center [287, 173] width 82 height 6
type input "C:\fakepath\PLANILLA ASISTENCIA - PSICO - [DATE].pdf"
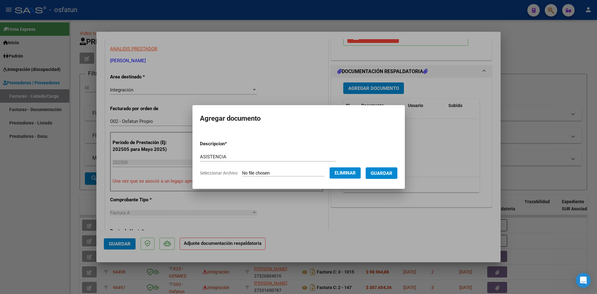
click at [381, 171] on span "Guardar" at bounding box center [382, 173] width 22 height 6
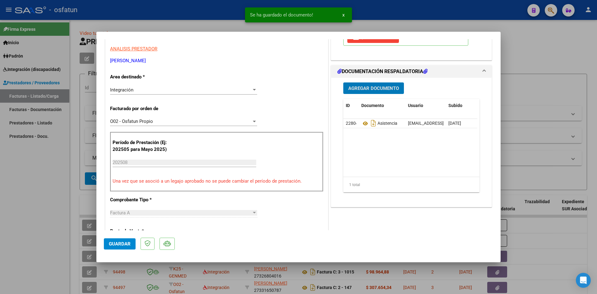
click at [365, 85] on span "Agregar Documento" at bounding box center [373, 88] width 51 height 6
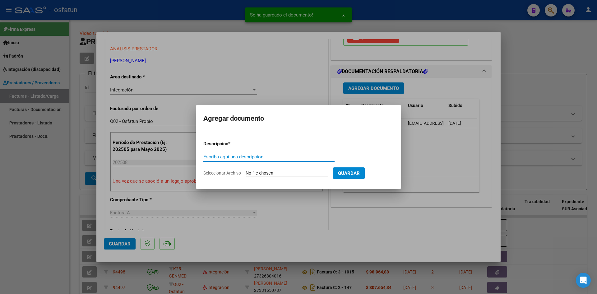
click at [245, 160] on div "Escriba aquí una descripcion" at bounding box center [268, 156] width 131 height 9
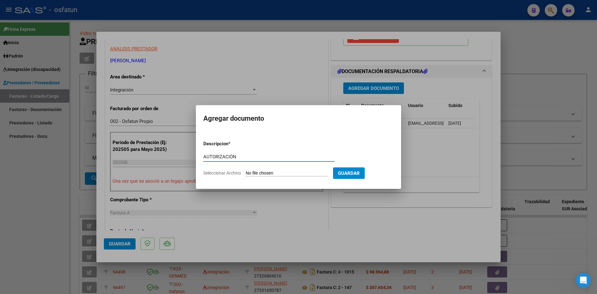
type input "AUTORIZACIÓN"
click at [295, 173] on input "Seleccionar Archivo" at bounding box center [287, 173] width 82 height 6
type input "C:\fakepath\PRESUPUESTO AUTORIZADO - PSICO - 2025.pdf"
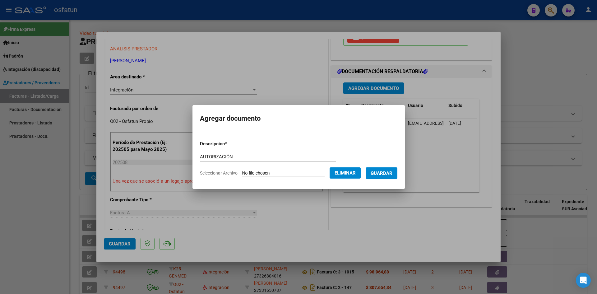
click at [388, 175] on span "Guardar" at bounding box center [382, 173] width 22 height 6
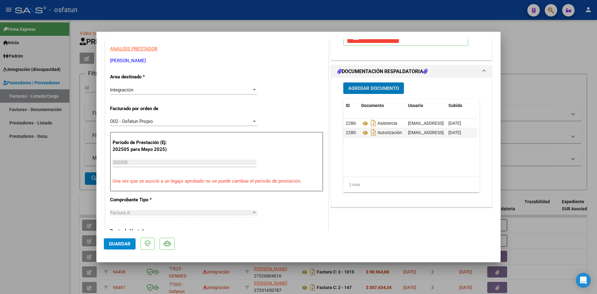
click at [218, 5] on div at bounding box center [298, 147] width 597 height 294
type input "$ 0,00"
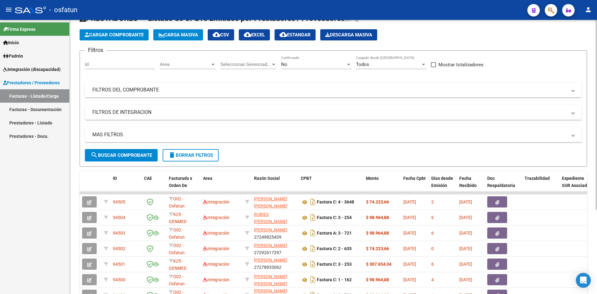
scroll to position [0, 0]
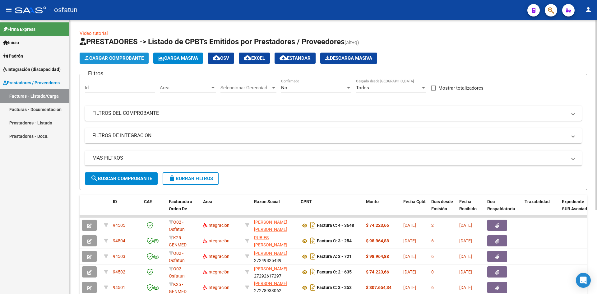
click at [116, 56] on span "Cargar Comprobante" at bounding box center [114, 58] width 59 height 6
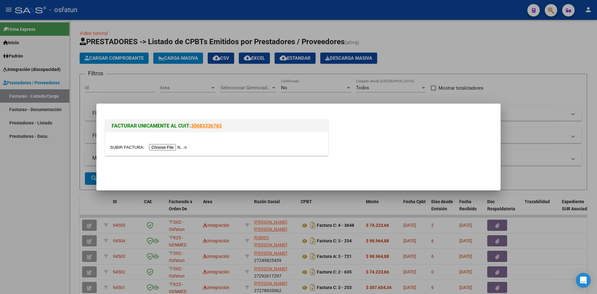
click at [158, 145] on input "file" at bounding box center [149, 147] width 79 height 7
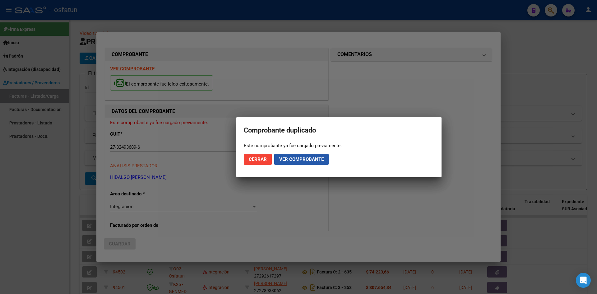
click at [304, 159] on span "Ver comprobante" at bounding box center [301, 159] width 44 height 6
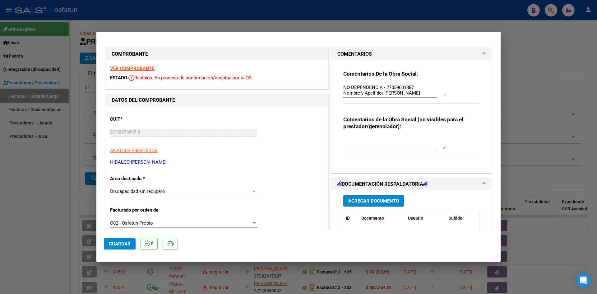
click at [143, 68] on strong "VER COMPROBANTE" at bounding box center [132, 69] width 44 height 6
click at [245, 10] on div at bounding box center [298, 147] width 597 height 294
type input "$ 0,00"
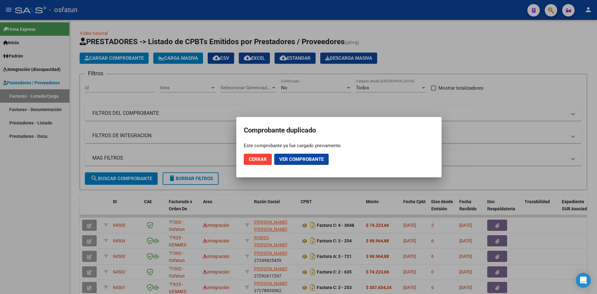
drag, startPoint x: 264, startPoint y: 162, endPoint x: 270, endPoint y: 162, distance: 6.5
click at [264, 162] on button "Cerrar" at bounding box center [258, 159] width 28 height 11
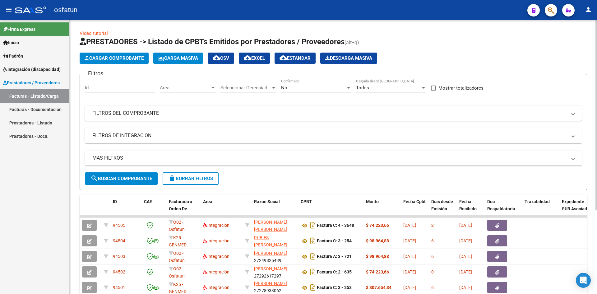
click at [110, 58] on span "Cargar Comprobante" at bounding box center [114, 58] width 59 height 6
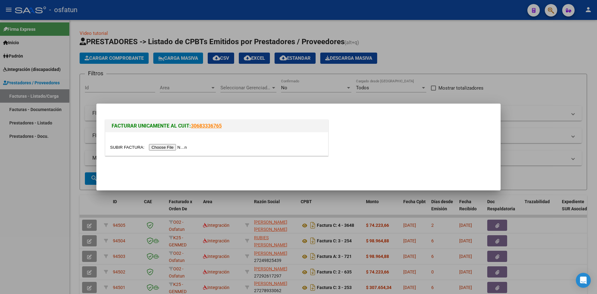
click at [175, 148] on input "file" at bounding box center [149, 147] width 79 height 7
click at [180, 149] on input "file" at bounding box center [149, 147] width 79 height 7
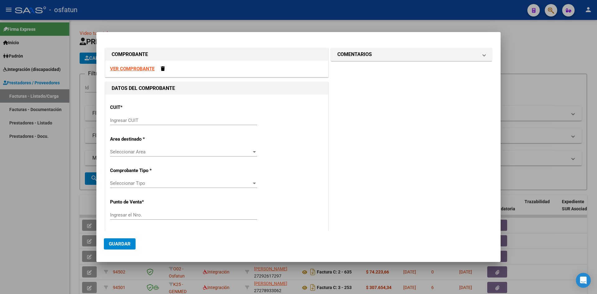
click at [411, 20] on div at bounding box center [298, 147] width 597 height 294
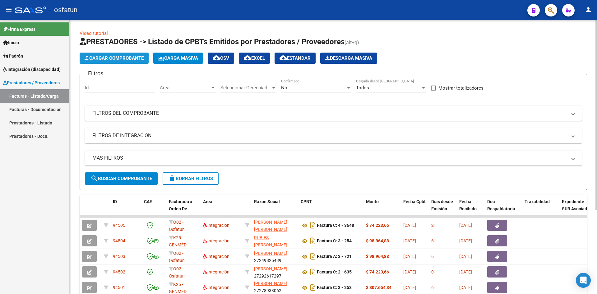
click at [124, 60] on span "Cargar Comprobante" at bounding box center [114, 58] width 59 height 6
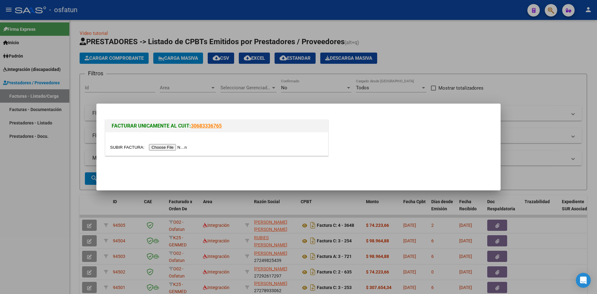
click at [161, 147] on input "file" at bounding box center [149, 147] width 79 height 7
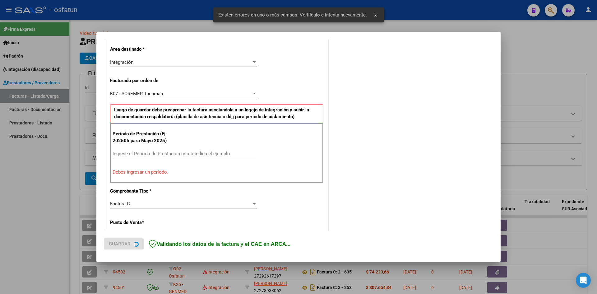
scroll to position [141, 0]
click at [161, 93] on span "K07 - SOREMER Tucuman" at bounding box center [136, 94] width 53 height 6
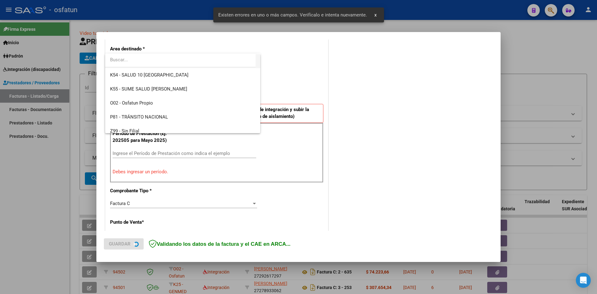
scroll to position [324, 0]
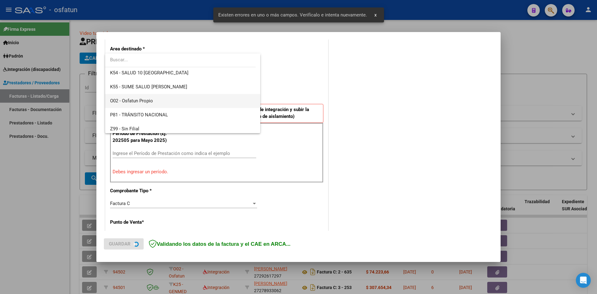
click at [155, 100] on span "O02 - Osfatun Propio" at bounding box center [182, 101] width 145 height 14
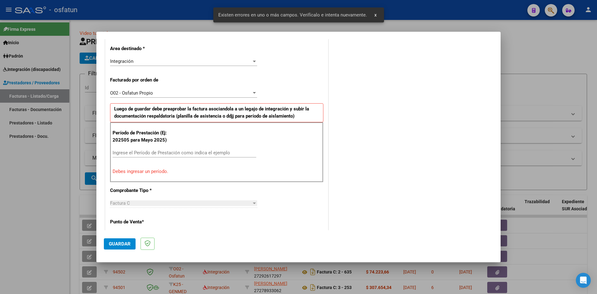
drag, startPoint x: 161, startPoint y: 149, endPoint x: 173, endPoint y: 142, distance: 13.9
click at [161, 149] on div "Ingrese el Período de Prestación como indica el ejemplo" at bounding box center [185, 152] width 144 height 9
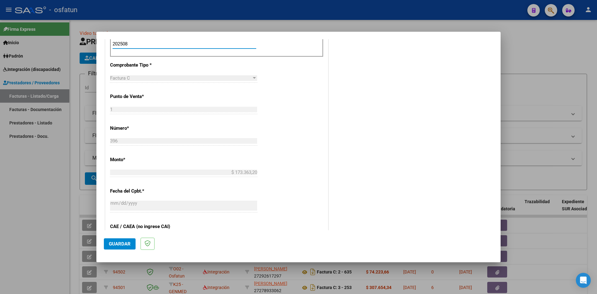
scroll to position [265, 0]
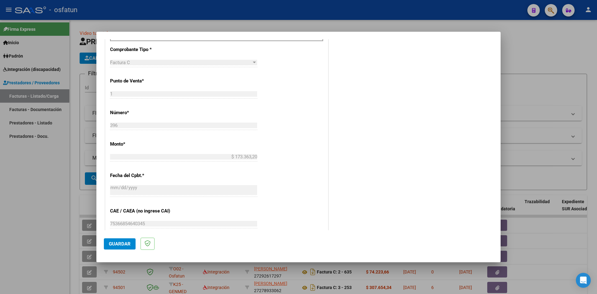
type input "202508"
drag, startPoint x: 117, startPoint y: 244, endPoint x: 121, endPoint y: 243, distance: 4.7
click at [117, 243] on span "Guardar" at bounding box center [120, 244] width 22 height 6
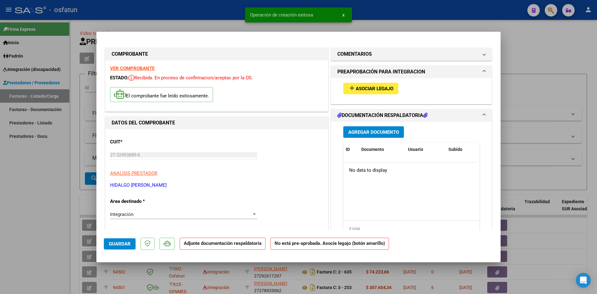
click at [358, 84] on button "add Asociar Legajo" at bounding box center [370, 89] width 55 height 12
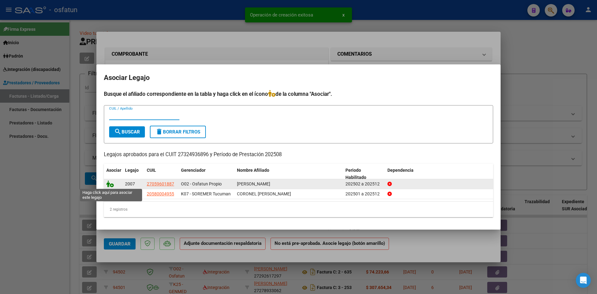
click at [110, 184] on icon at bounding box center [109, 183] width 7 height 7
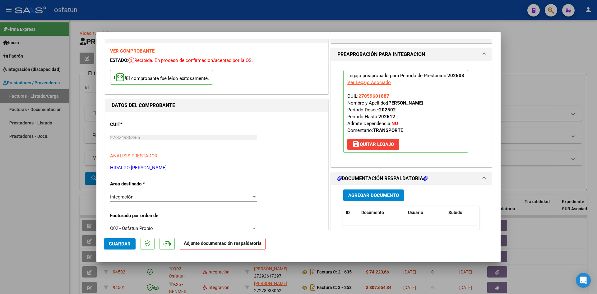
scroll to position [31, 0]
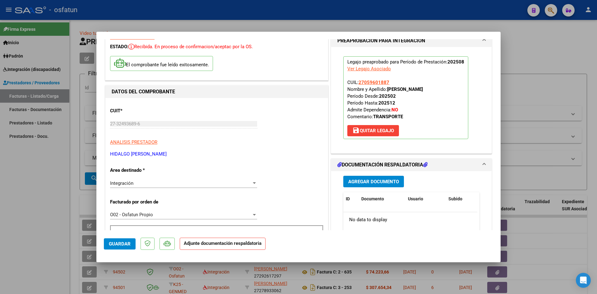
click at [363, 184] on button "Agregar Documento" at bounding box center [373, 182] width 61 height 12
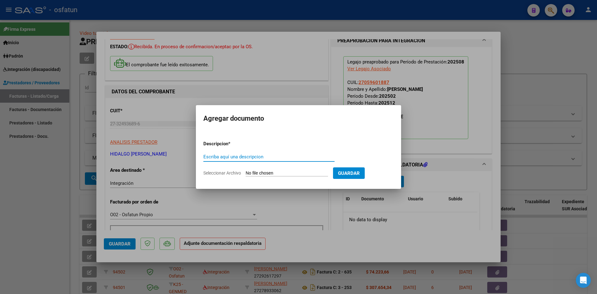
click at [231, 158] on input "Escriba aquí una descripcion" at bounding box center [268, 157] width 131 height 6
type input "ASISTENCIA"
click at [265, 174] on input "Seleccionar Archivo" at bounding box center [287, 173] width 82 height 6
type input "C:\fakepath\PLANILLA ASISTENCIA - TRANSP A TERAPIA - [DATE].pdf"
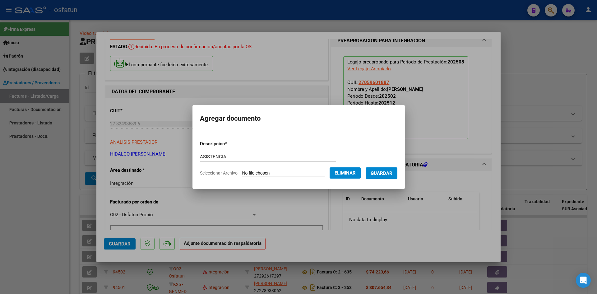
click at [384, 175] on span "Guardar" at bounding box center [382, 173] width 22 height 6
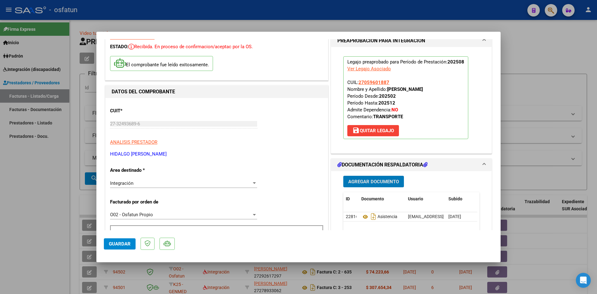
click at [384, 187] on div "Agregar Documento ID Documento Usuario Subido Acción 22816 Asistencia [EMAIL_AD…" at bounding box center [412, 233] width 146 height 124
click at [376, 179] on span "Agregar Documento" at bounding box center [373, 182] width 51 height 6
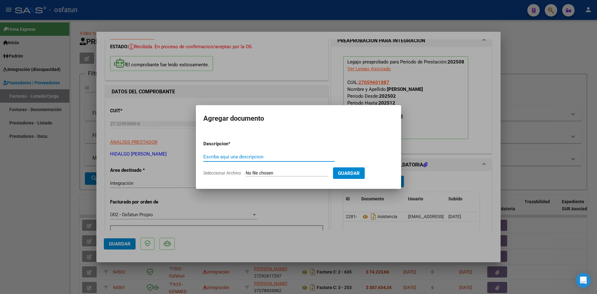
click at [265, 158] on input "Escriba aquí una descripcion" at bounding box center [268, 157] width 131 height 6
type input "AUTORIZACIÓN"
drag, startPoint x: 263, startPoint y: 170, endPoint x: 264, endPoint y: 174, distance: 4.2
click at [264, 172] on form "Descripcion * AUTORIZACIÓN Escriba aquí una descripcion Seleccionar Archivo Gua…" at bounding box center [298, 158] width 190 height 45
click at [264, 174] on input "Seleccionar Archivo" at bounding box center [287, 173] width 82 height 6
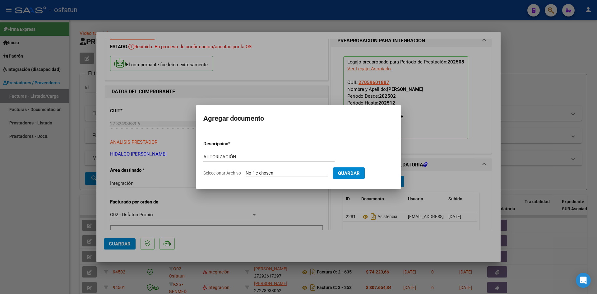
type input "C:\fakepath\PRESUPUESTO AUTORIZADO - TRANSP A TERAPIA - 2025.pdf"
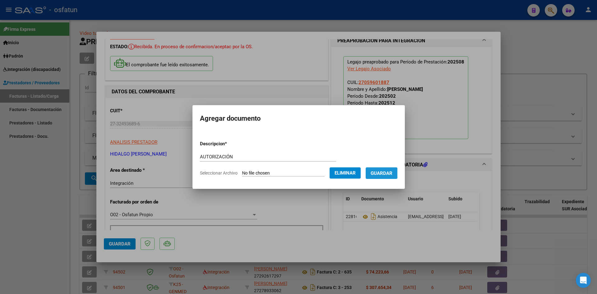
drag, startPoint x: 388, startPoint y: 173, endPoint x: 305, endPoint y: 183, distance: 83.0
click at [387, 173] on span "Guardar" at bounding box center [382, 173] width 22 height 6
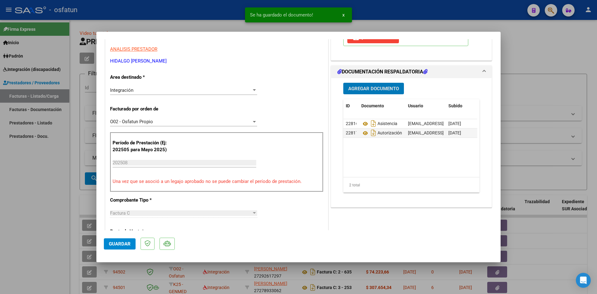
scroll to position [124, 0]
click at [121, 242] on span "Guardar" at bounding box center [120, 244] width 22 height 6
click at [171, 5] on div at bounding box center [298, 147] width 597 height 294
type input "$ 0,00"
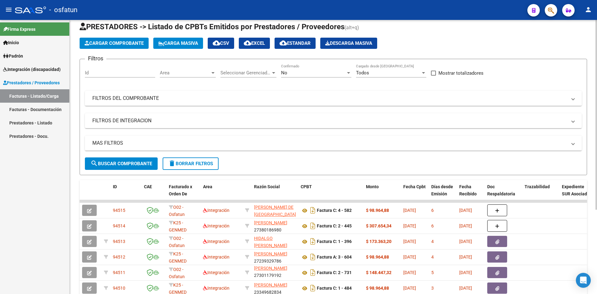
scroll to position [0, 0]
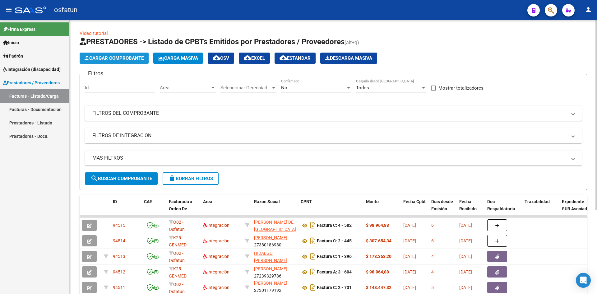
click at [127, 54] on button "Cargar Comprobante" at bounding box center [114, 58] width 69 height 11
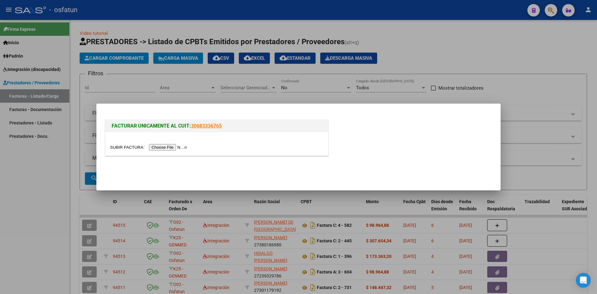
click at [170, 148] on input "file" at bounding box center [149, 147] width 79 height 7
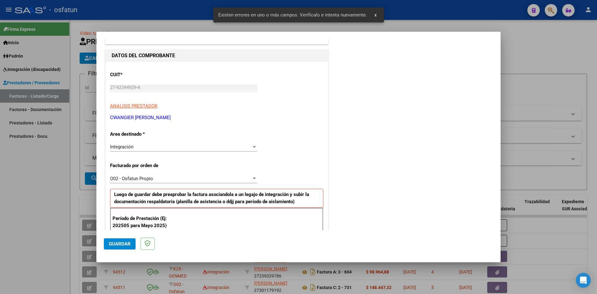
scroll to position [91, 0]
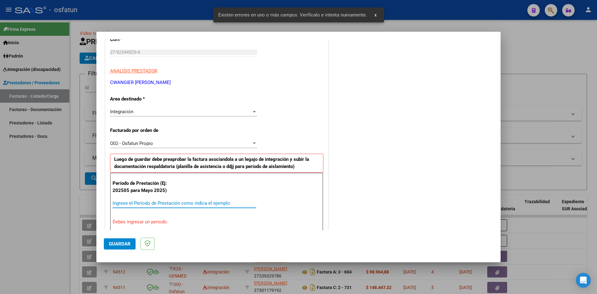
drag, startPoint x: 174, startPoint y: 205, endPoint x: 177, endPoint y: 195, distance: 10.4
click at [174, 205] on input "Ingrese el Período de Prestación como indica el ejemplo" at bounding box center [185, 203] width 144 height 6
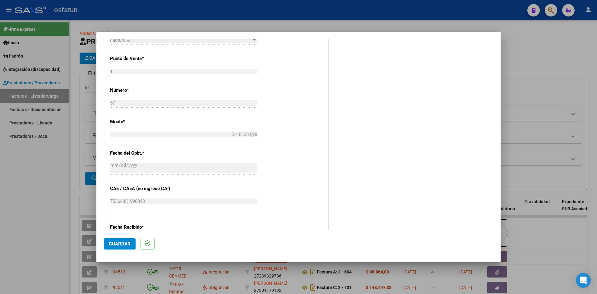
scroll to position [308, 0]
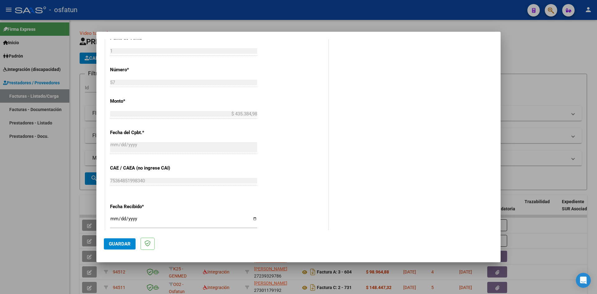
type input "202508"
drag, startPoint x: 125, startPoint y: 243, endPoint x: 158, endPoint y: 234, distance: 33.7
click at [125, 243] on span "Guardar" at bounding box center [120, 244] width 22 height 6
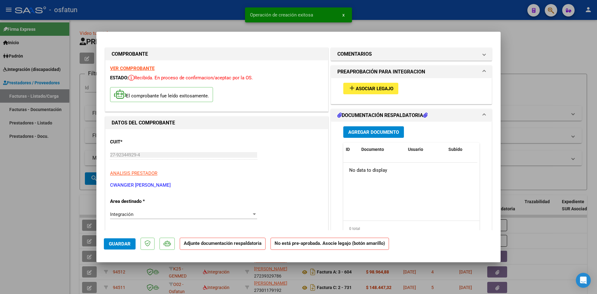
click at [375, 88] on span "Asociar Legajo" at bounding box center [375, 89] width 38 height 6
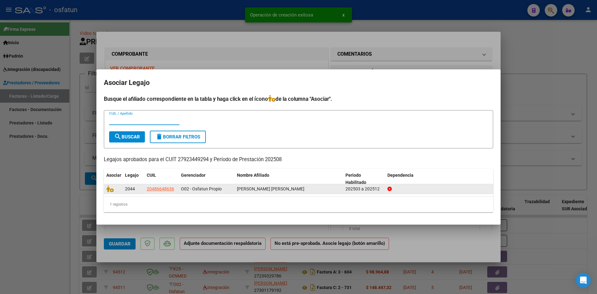
click at [111, 193] on datatable-body-cell at bounding box center [113, 189] width 19 height 10
click at [112, 188] on icon at bounding box center [109, 188] width 7 height 7
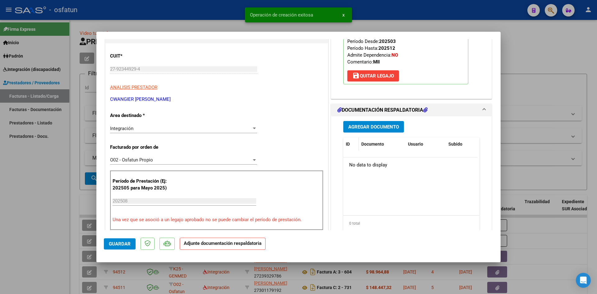
scroll to position [93, 0]
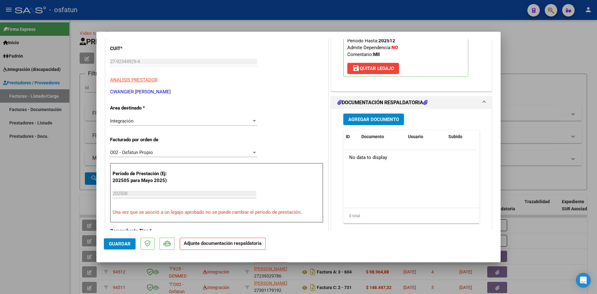
click at [371, 108] on mat-expansion-panel-header "DOCUMENTACIÓN RESPALDATORIA" at bounding box center [411, 102] width 161 height 12
drag, startPoint x: 362, startPoint y: 123, endPoint x: 283, endPoint y: 137, distance: 80.9
click at [362, 123] on div "COMENTARIOS Comentarios De la Obra Social: Comentarios de la Obra Social (no vi…" at bounding box center [412, 261] width 164 height 617
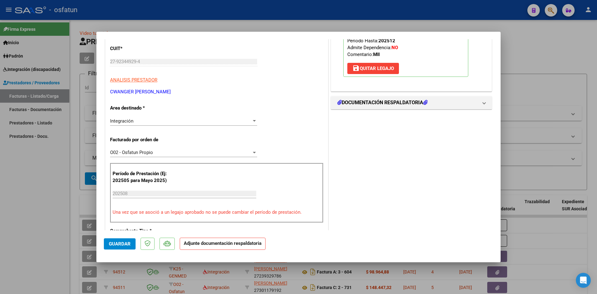
click at [356, 111] on div "COMENTARIOS Comentarios De la Obra Social: Comentarios de la Obra Social (no vi…" at bounding box center [412, 261] width 164 height 617
click at [361, 107] on mat-expansion-panel-header "DOCUMENTACIÓN RESPALDATORIA" at bounding box center [411, 102] width 161 height 12
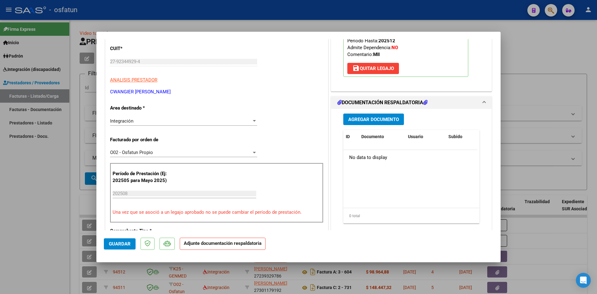
click at [358, 121] on span "Agregar Documento" at bounding box center [373, 120] width 51 height 6
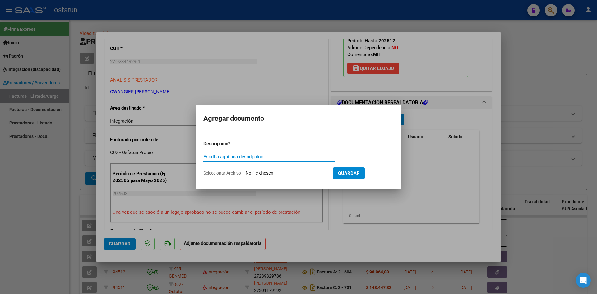
click at [239, 159] on input "Escriba aquí una descripcion" at bounding box center [268, 157] width 131 height 6
type input "ANESTESIA"
click at [268, 175] on input "Seleccionar Archivo" at bounding box center [287, 173] width 82 height 6
type input "C:\fakepath\PLANILLA ASISTENCIA - MOD INT INT - [DATE].pdf"
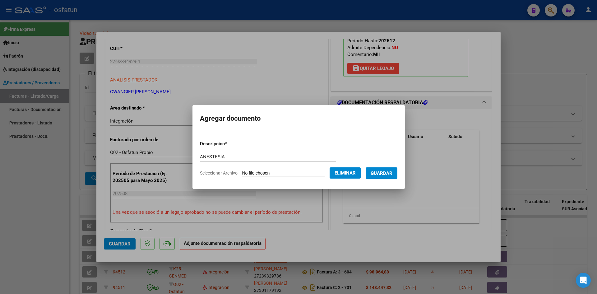
click at [382, 175] on span "Guardar" at bounding box center [382, 173] width 22 height 6
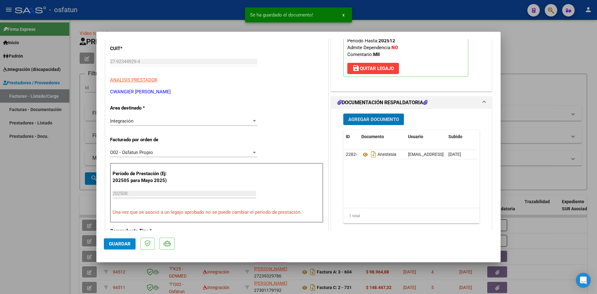
click at [357, 122] on button "Agregar Documento" at bounding box center [373, 120] width 61 height 12
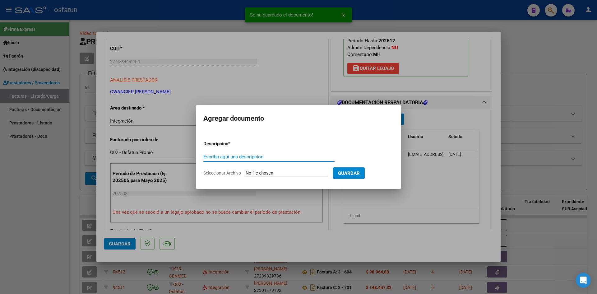
click at [218, 157] on input "Escriba aquí una descripcion" at bounding box center [268, 157] width 131 height 6
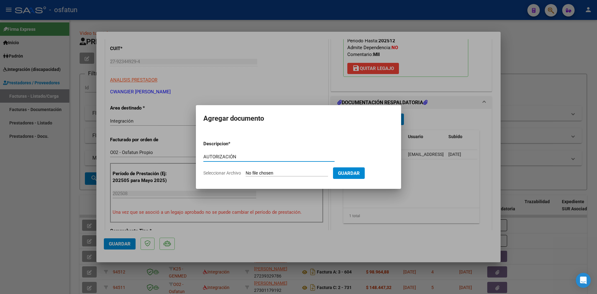
type input "AUTORIZACIÓN"
click at [259, 175] on input "Seleccionar Archivo" at bounding box center [287, 173] width 82 height 6
type input "C:\fakepath\PRESUPUESTO AUTORIZADO - MOD INT INT - 2025.pdf"
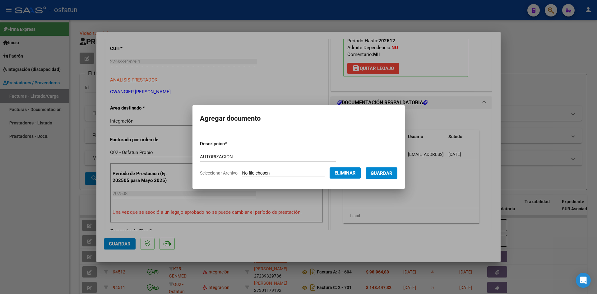
click at [389, 178] on button "Guardar" at bounding box center [382, 173] width 32 height 12
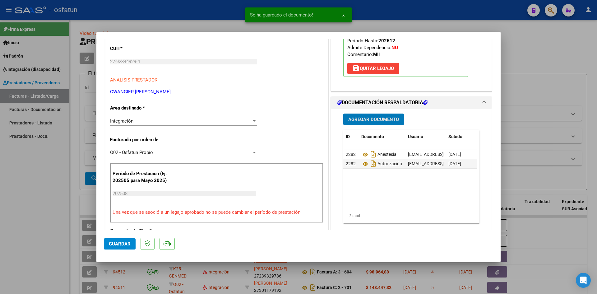
drag, startPoint x: 207, startPoint y: 13, endPoint x: 245, endPoint y: 49, distance: 52.4
click at [207, 12] on div at bounding box center [298, 147] width 597 height 294
type input "$ 0,00"
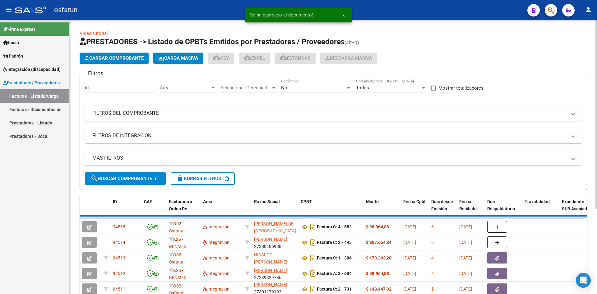
scroll to position [8, 0]
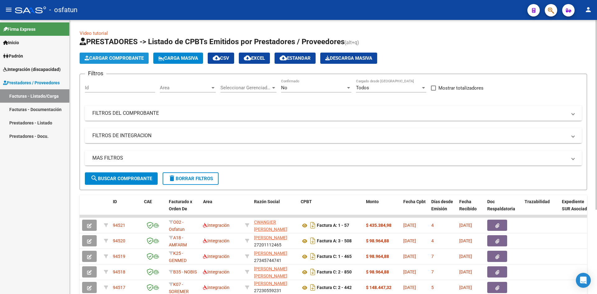
click at [140, 58] on span "Cargar Comprobante" at bounding box center [114, 58] width 59 height 6
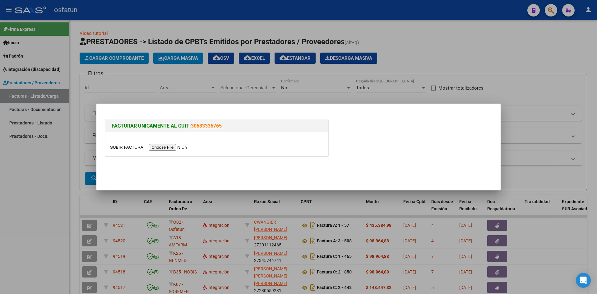
click at [170, 150] on input "file" at bounding box center [149, 147] width 79 height 7
click at [176, 150] on input "file" at bounding box center [149, 147] width 79 height 7
click at [171, 146] on input "file" at bounding box center [149, 147] width 79 height 7
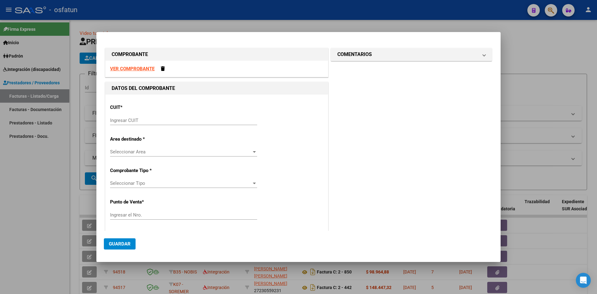
click at [138, 70] on strong "VER COMPROBANTE" at bounding box center [132, 69] width 44 height 6
click at [177, 14] on div at bounding box center [298, 147] width 597 height 294
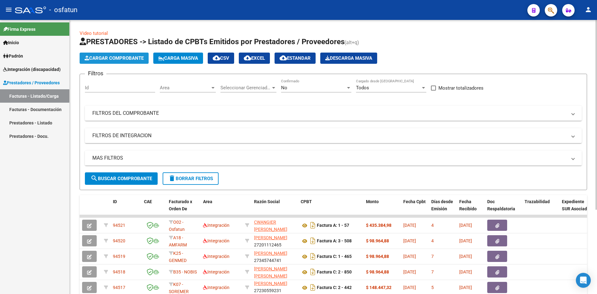
click at [119, 58] on span "Cargar Comprobante" at bounding box center [114, 58] width 59 height 6
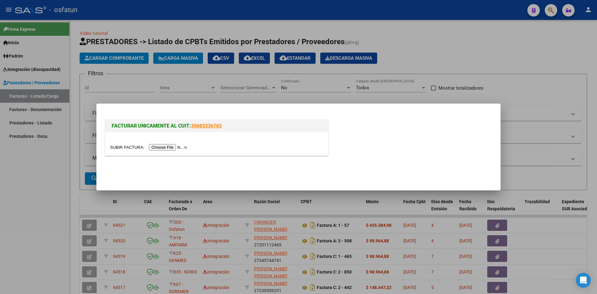
click at [162, 147] on input "file" at bounding box center [149, 147] width 79 height 7
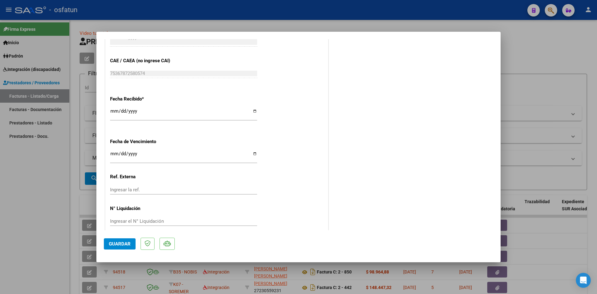
scroll to position [373, 0]
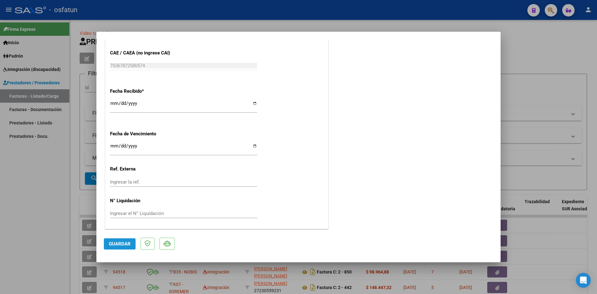
click at [126, 243] on span "Guardar" at bounding box center [120, 244] width 22 height 6
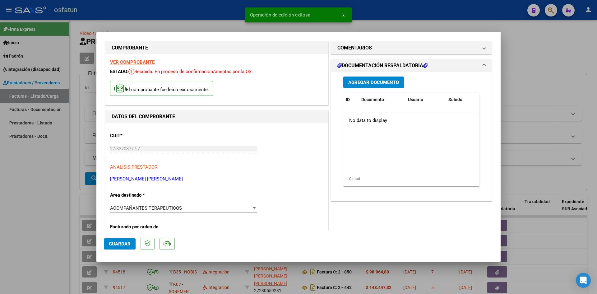
scroll to position [0, 0]
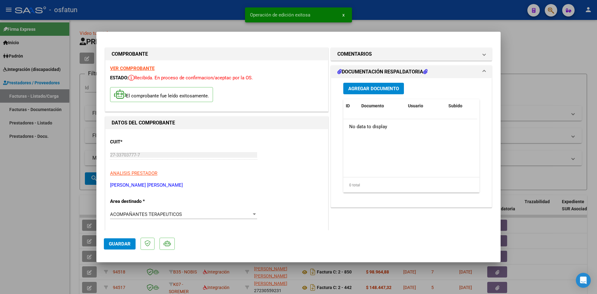
click at [380, 91] on span "Agregar Documento" at bounding box center [373, 89] width 51 height 6
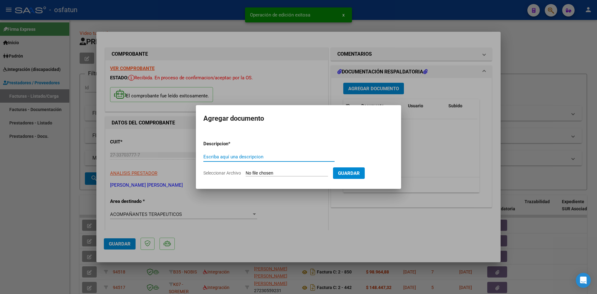
click at [260, 159] on input "Escriba aquí una descripcion" at bounding box center [268, 157] width 131 height 6
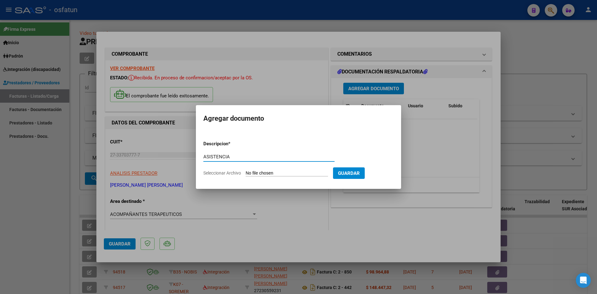
type input "ASISTENCIA"
click at [264, 175] on input "Seleccionar Archivo" at bounding box center [287, 173] width 82 height 6
type input "C:\fakepath\PLANILLA ASISTENCIA - AP ESP - [DATE].pdf"
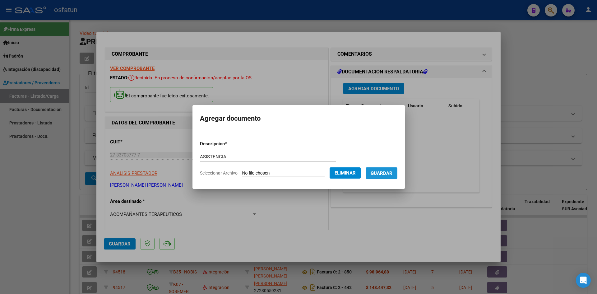
click at [383, 172] on span "Guardar" at bounding box center [382, 173] width 22 height 6
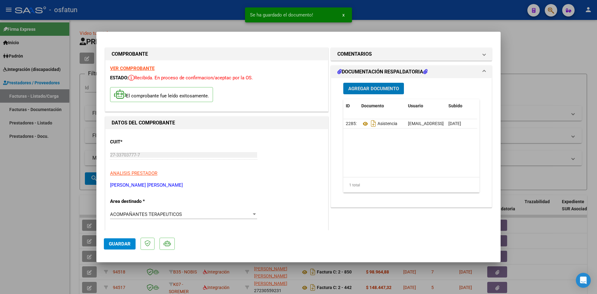
click at [362, 88] on span "Agregar Documento" at bounding box center [373, 89] width 51 height 6
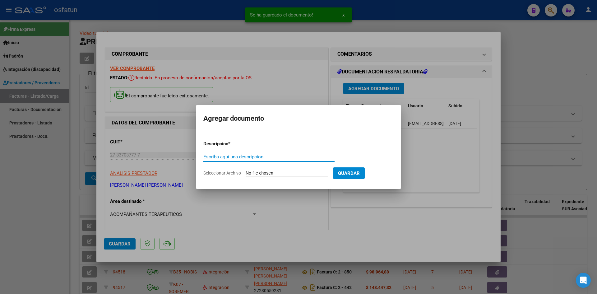
click at [240, 158] on input "Escriba aquí una descripcion" at bounding box center [268, 157] width 131 height 6
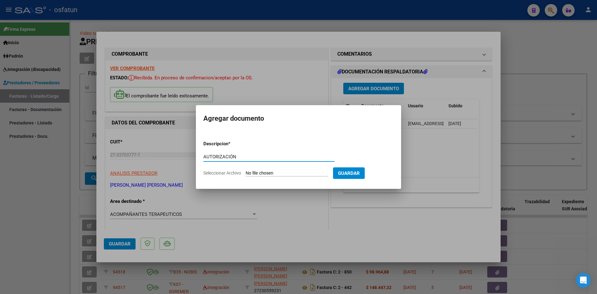
type input "AUTORIZACIÓN"
click at [273, 170] on input "Seleccionar Archivo" at bounding box center [287, 173] width 82 height 6
type input "C:\fakepath\PRESUPUESTO AUTORIZADO - AP ESP - 2025.pdf"
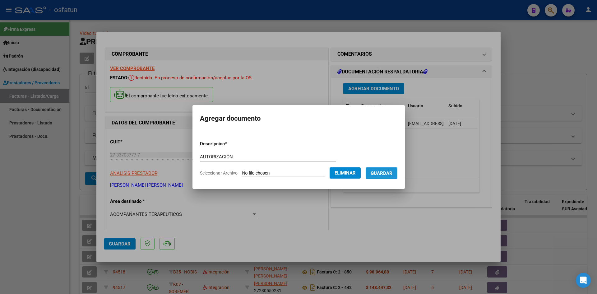
click at [394, 177] on button "Guardar" at bounding box center [382, 173] width 32 height 12
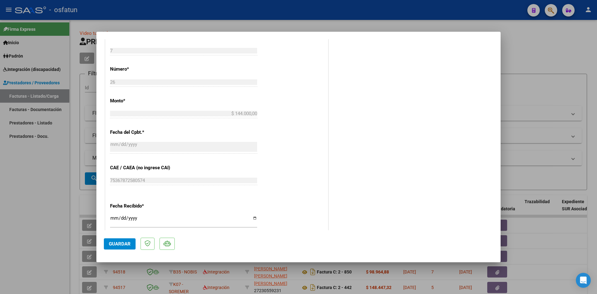
scroll to position [280, 0]
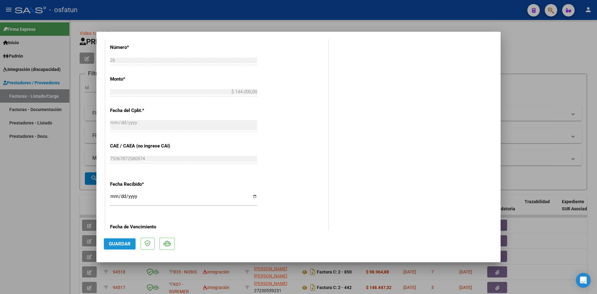
click at [125, 241] on span "Guardar" at bounding box center [120, 244] width 22 height 6
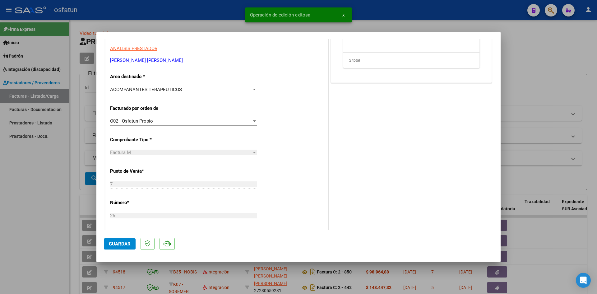
scroll to position [0, 0]
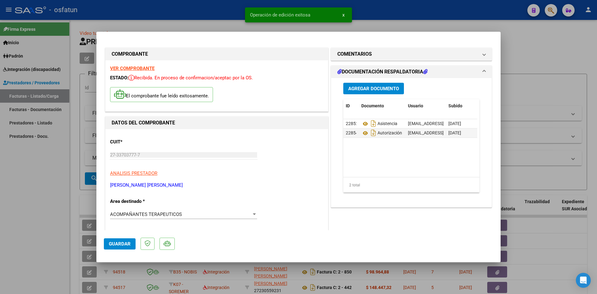
click at [241, 26] on div "Operación de edición exitosa x" at bounding box center [299, 15] width 122 height 30
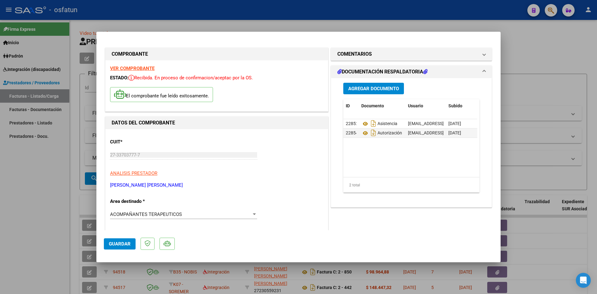
click at [257, 23] on div at bounding box center [298, 147] width 597 height 294
type input "$ 0,00"
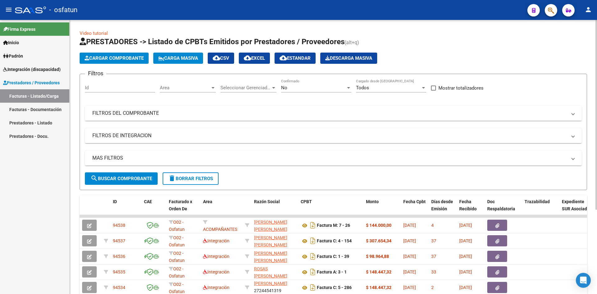
click at [576, 119] on mat-expansion-panel-header "FILTROS DEL COMPROBANTE" at bounding box center [333, 113] width 497 height 15
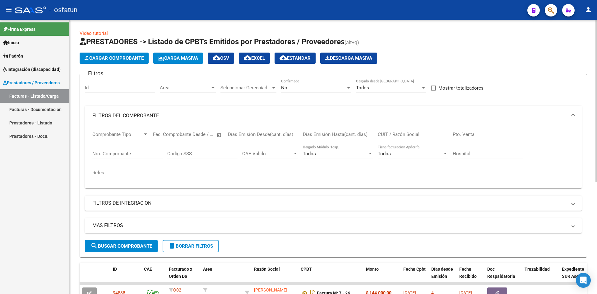
click at [576, 117] on mat-expansion-panel-header "FILTROS DEL COMPROBANTE" at bounding box center [333, 116] width 497 height 20
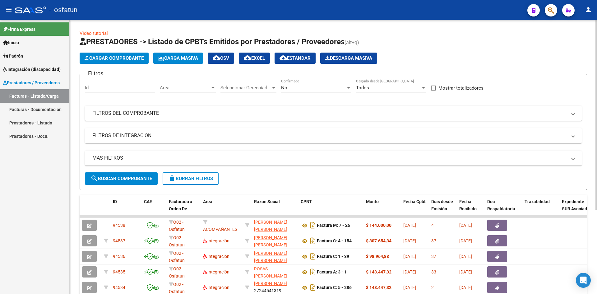
click at [573, 134] on span at bounding box center [573, 135] width 2 height 7
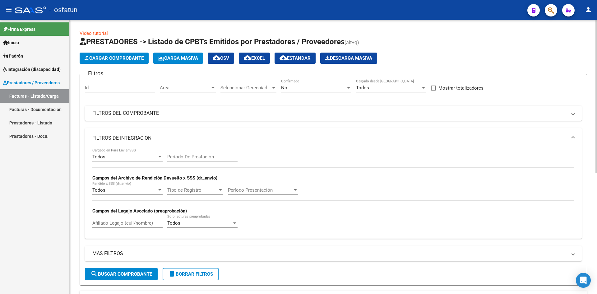
click at [573, 139] on span at bounding box center [573, 138] width 2 height 7
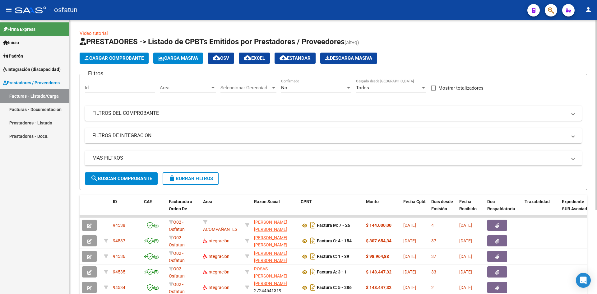
click at [575, 160] on mat-expansion-panel-header "MAS FILTROS" at bounding box center [333, 158] width 497 height 15
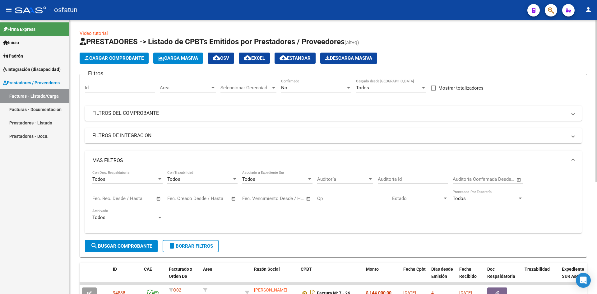
click at [575, 160] on mat-expansion-panel-header "MAS FILTROS" at bounding box center [333, 161] width 497 height 20
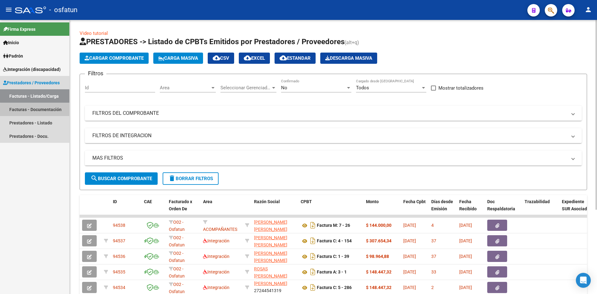
drag, startPoint x: 38, startPoint y: 113, endPoint x: 72, endPoint y: 114, distance: 33.9
click at [39, 113] on link "Facturas - Documentación" at bounding box center [34, 109] width 69 height 13
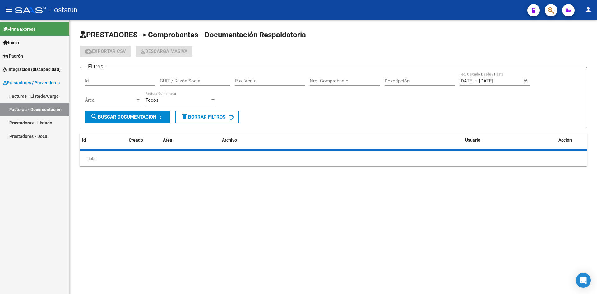
click at [245, 81] on input "Pto. Venta" at bounding box center [270, 81] width 70 height 6
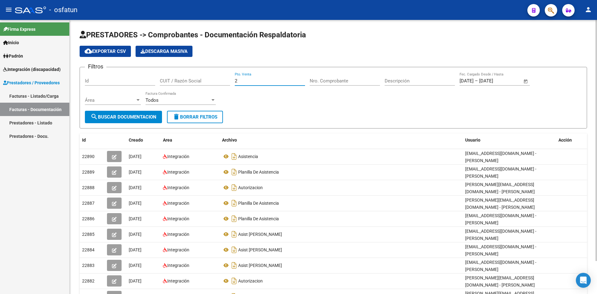
type input "2"
click at [332, 82] on input "Nro. Comprobante" at bounding box center [345, 81] width 70 height 6
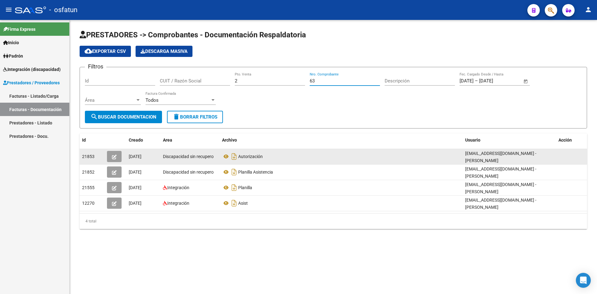
type input "63"
click at [117, 156] on button "button" at bounding box center [114, 156] width 15 height 11
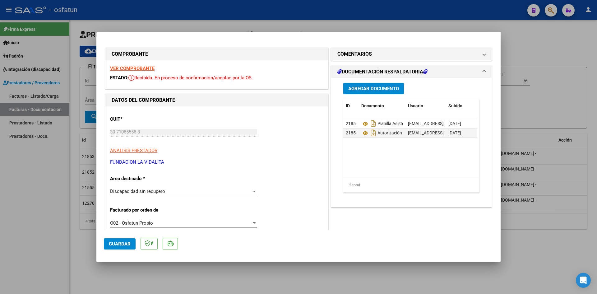
click at [198, 11] on div at bounding box center [298, 147] width 597 height 294
type input "$ 0,00"
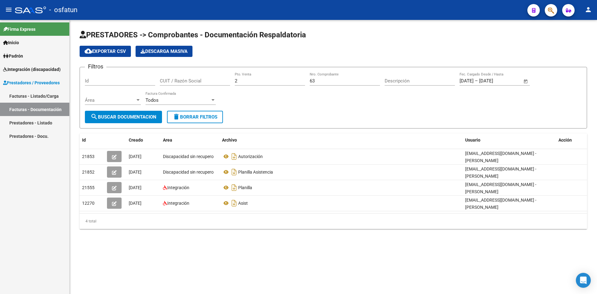
click at [262, 81] on input "2" at bounding box center [270, 81] width 70 height 6
type input "4"
click at [323, 84] on div "63 Nro. Comprobante" at bounding box center [345, 78] width 70 height 13
type input "6"
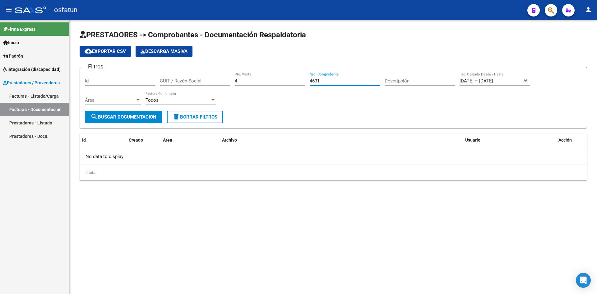
type input "4631"
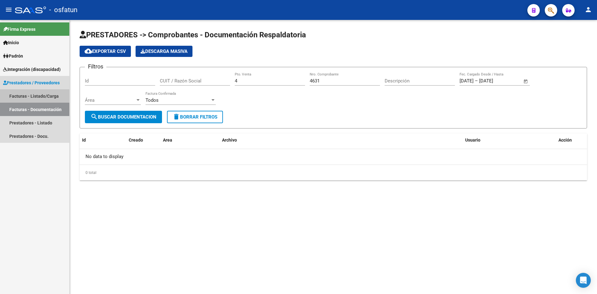
drag, startPoint x: 34, startPoint y: 96, endPoint x: 77, endPoint y: 100, distance: 42.9
click at [34, 96] on link "Facturas - Listado/Carga" at bounding box center [34, 95] width 69 height 13
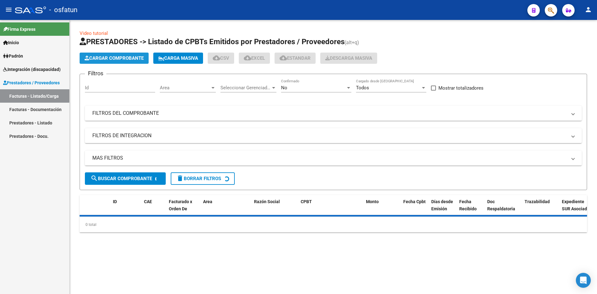
click at [116, 55] on span "Cargar Comprobante" at bounding box center [114, 58] width 59 height 6
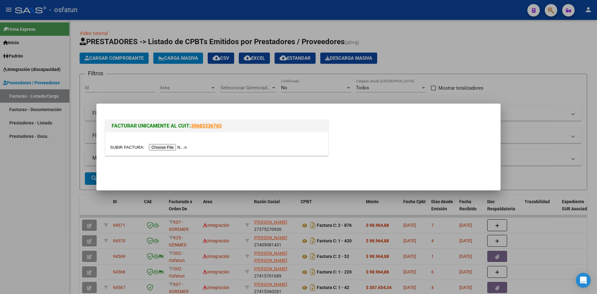
click at [167, 146] on input "file" at bounding box center [149, 147] width 79 height 7
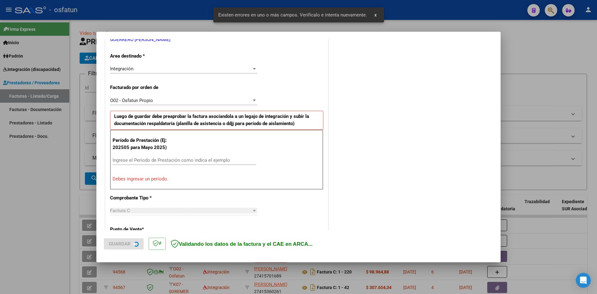
scroll to position [141, 0]
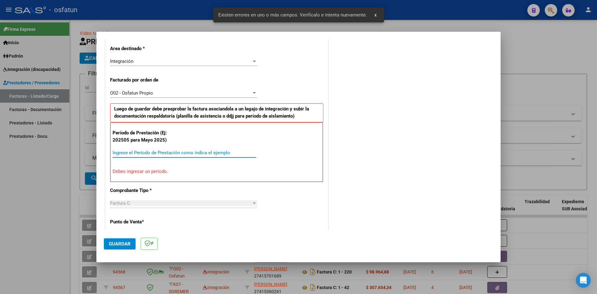
drag, startPoint x: 166, startPoint y: 153, endPoint x: 170, endPoint y: 150, distance: 4.9
click at [166, 153] on input "Ingrese el Período de Prestación como indica el ejemplo" at bounding box center [185, 153] width 144 height 6
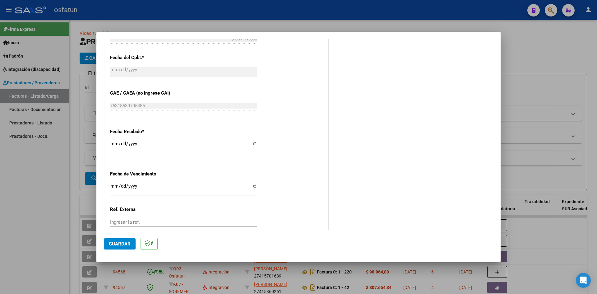
scroll to position [423, 0]
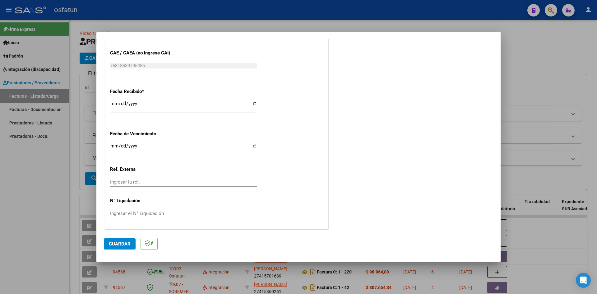
type input "202507"
drag, startPoint x: 116, startPoint y: 244, endPoint x: 121, endPoint y: 243, distance: 4.5
click at [118, 244] on span "Guardar" at bounding box center [120, 244] width 22 height 6
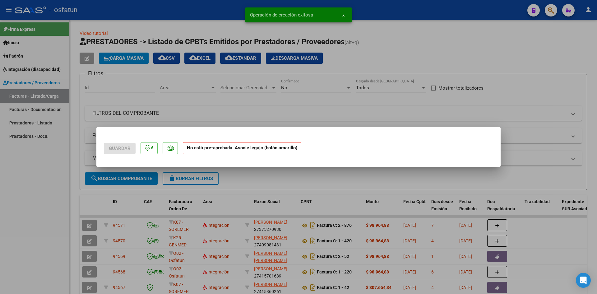
scroll to position [0, 0]
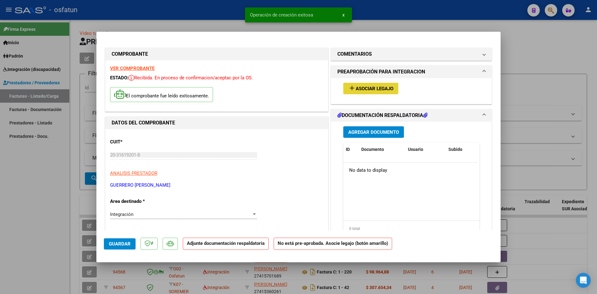
click at [382, 84] on button "add Asociar Legajo" at bounding box center [370, 89] width 55 height 12
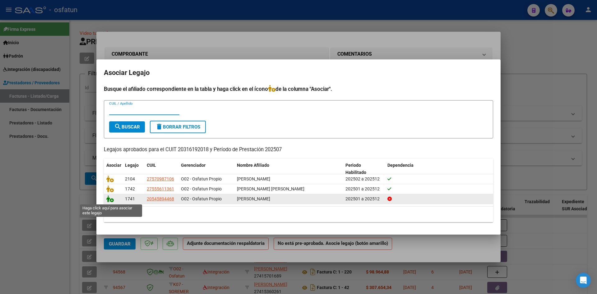
click at [110, 199] on icon at bounding box center [109, 198] width 7 height 7
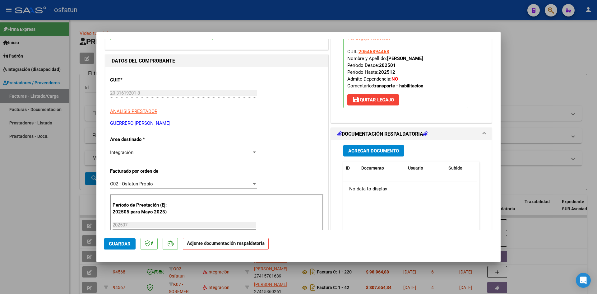
scroll to position [62, 0]
click at [369, 155] on button "Agregar Documento" at bounding box center [373, 151] width 61 height 12
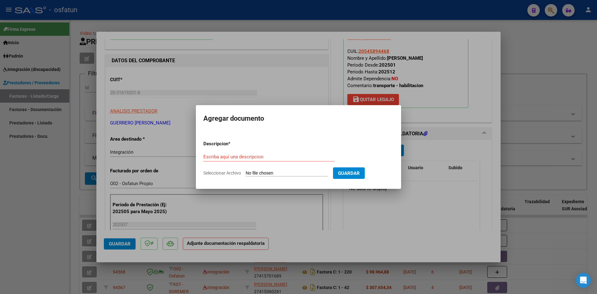
click at [224, 161] on div "Escriba aquí una descripcion" at bounding box center [268, 156] width 131 height 9
click at [224, 160] on div "Escriba aquí una descripcion" at bounding box center [268, 156] width 131 height 9
type input "ASISTENCIA"
click at [267, 173] on input "Seleccionar Archivo" at bounding box center [287, 173] width 82 height 6
type input "C:\fakepath\PLANILLA ASISTENCIA - TRANSP [PERSON_NAME] - [DATE].pdf"
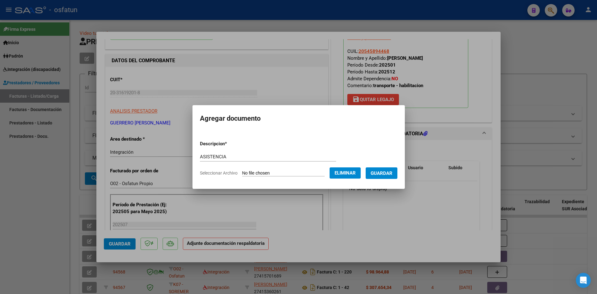
click at [385, 171] on span "Guardar" at bounding box center [382, 173] width 22 height 6
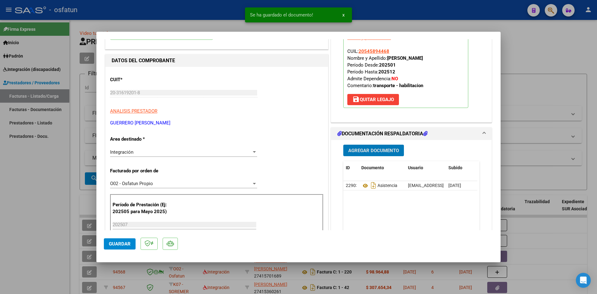
click at [368, 149] on span "Agregar Documento" at bounding box center [373, 151] width 51 height 6
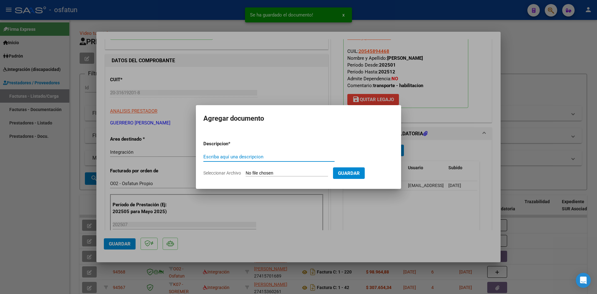
click at [237, 157] on input "Escriba aquí una descripcion" at bounding box center [268, 157] width 131 height 6
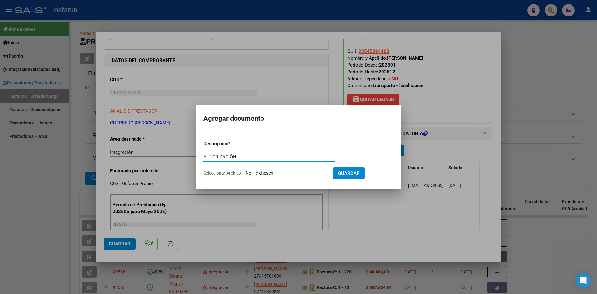
type input "AUTORIZACIÓN"
click at [266, 175] on input "Seleccionar Archivo" at bounding box center [287, 173] width 82 height 6
type input "C:\fakepath\PRESUPUESTO AUTORIZADO - TRANSP [PERSON_NAME] - 2025.pdf"
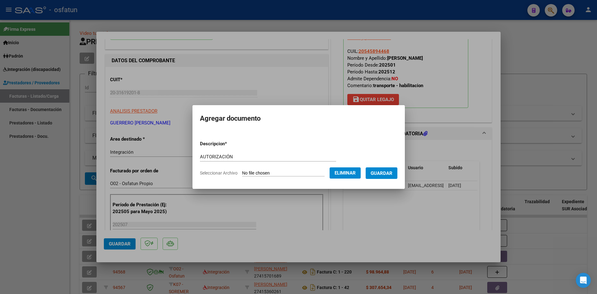
click at [387, 174] on span "Guardar" at bounding box center [382, 173] width 22 height 6
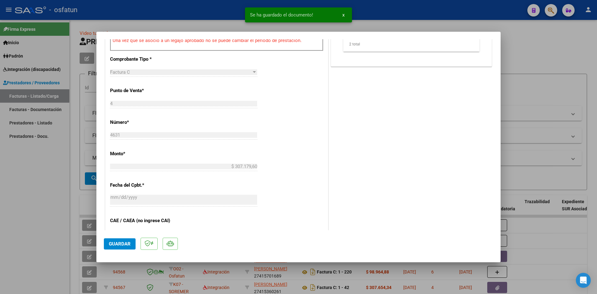
scroll to position [280, 0]
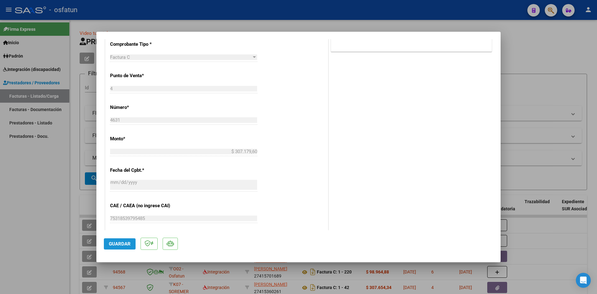
drag, startPoint x: 120, startPoint y: 241, endPoint x: 142, endPoint y: 229, distance: 24.9
click at [120, 241] on span "Guardar" at bounding box center [120, 244] width 22 height 6
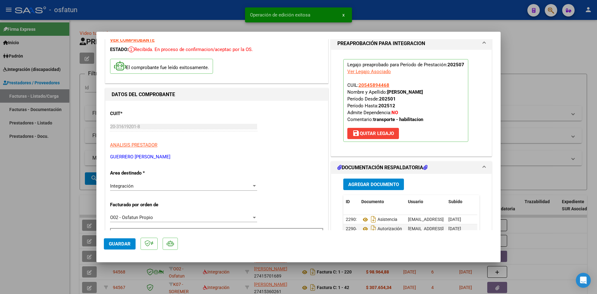
scroll to position [0, 0]
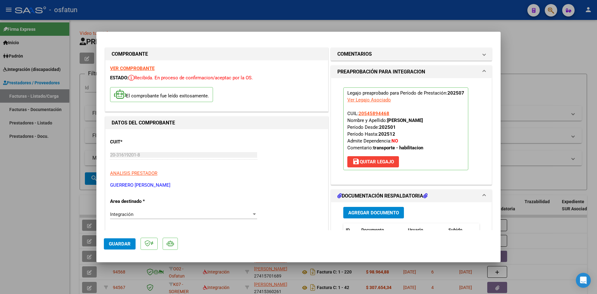
click at [117, 242] on span "Guardar" at bounding box center [120, 244] width 22 height 6
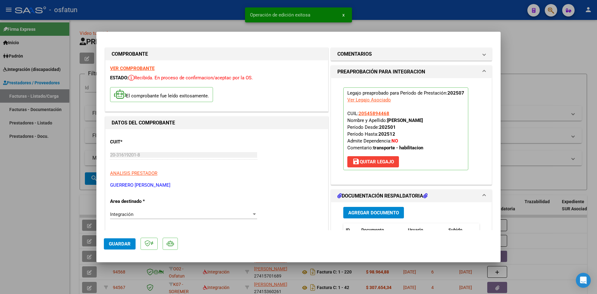
click at [218, 11] on div at bounding box center [298, 147] width 597 height 294
type input "$ 0,00"
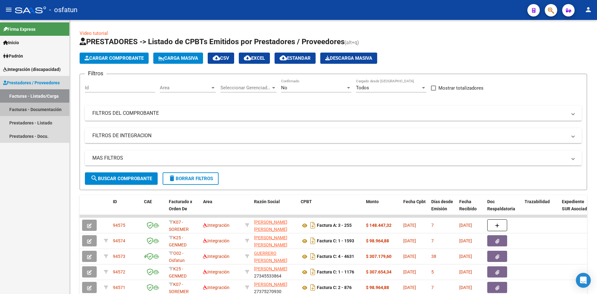
click at [39, 110] on link "Facturas - Documentación" at bounding box center [34, 109] width 69 height 13
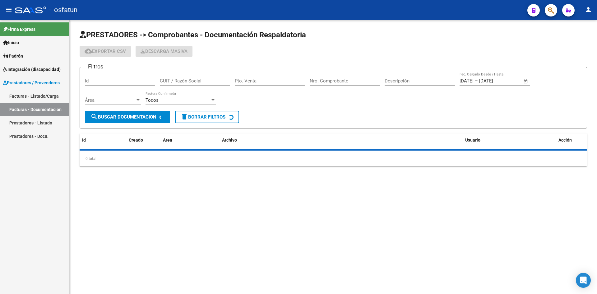
click at [286, 84] on div "Pto. Venta" at bounding box center [270, 78] width 70 height 13
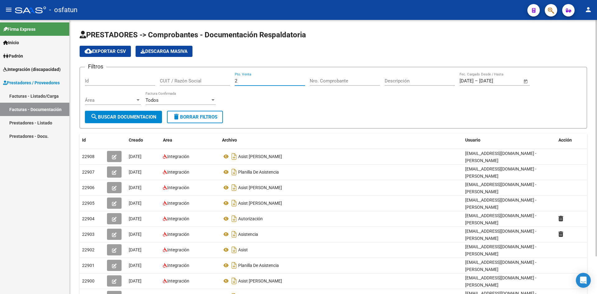
type input "2"
click at [351, 81] on input "Nro. Comprobante" at bounding box center [345, 81] width 70 height 6
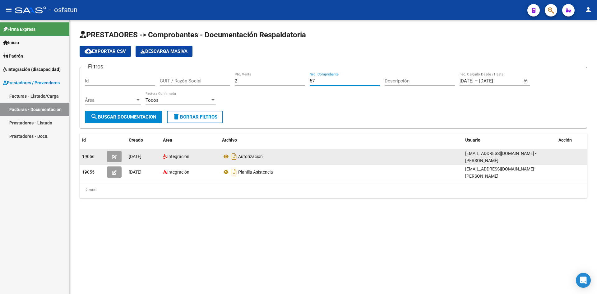
type input "57"
click at [113, 156] on icon "button" at bounding box center [114, 157] width 5 height 5
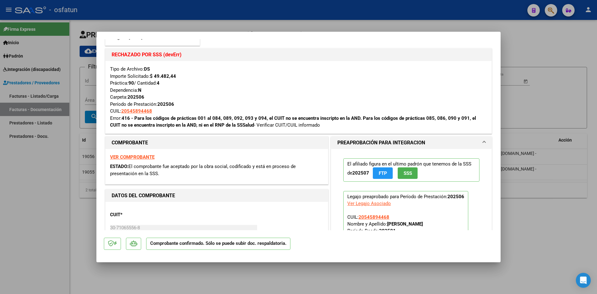
scroll to position [62, 0]
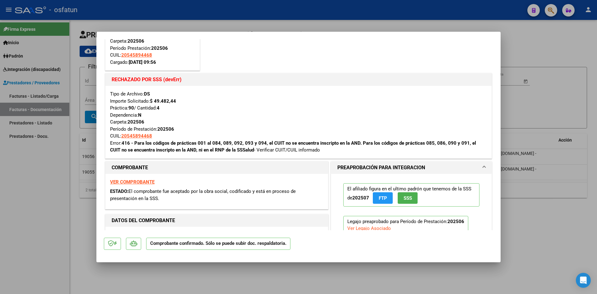
click at [276, 13] on div at bounding box center [298, 147] width 597 height 294
type input "$ 0,00"
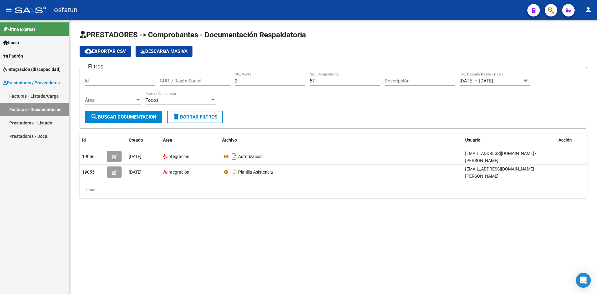
click at [323, 83] on input "57" at bounding box center [345, 81] width 70 height 6
type input "5"
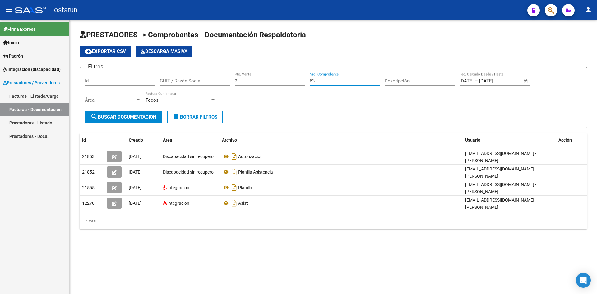
type input "63"
drag, startPoint x: 32, startPoint y: 96, endPoint x: 57, endPoint y: 132, distance: 44.0
click at [32, 96] on link "Facturas - Listado/Carga" at bounding box center [34, 95] width 69 height 13
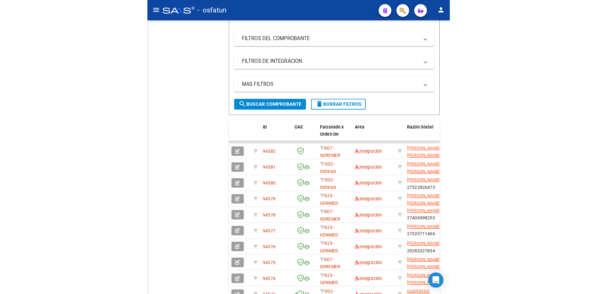
scroll to position [93, 0]
